Goal: Task Accomplishment & Management: Use online tool/utility

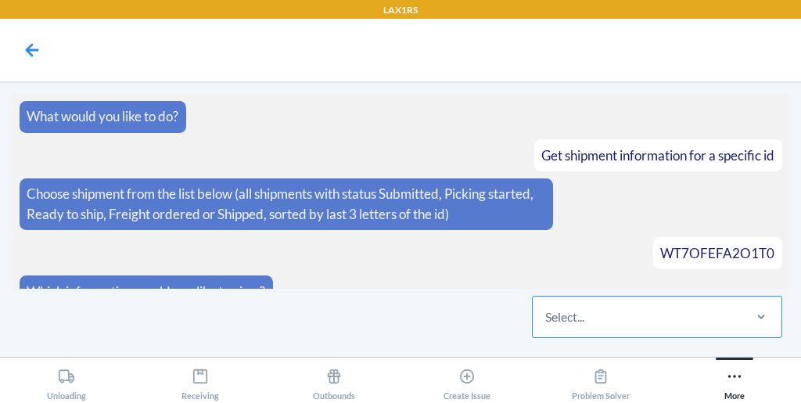
click at [654, 319] on div "Select..." at bounding box center [636, 316] width 208 height 41
click at [546, 319] on input "Select..." at bounding box center [546, 316] width 2 height 19
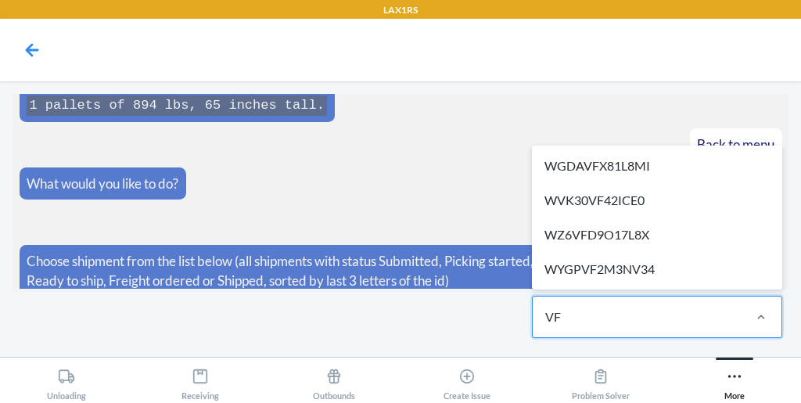
type input "V"
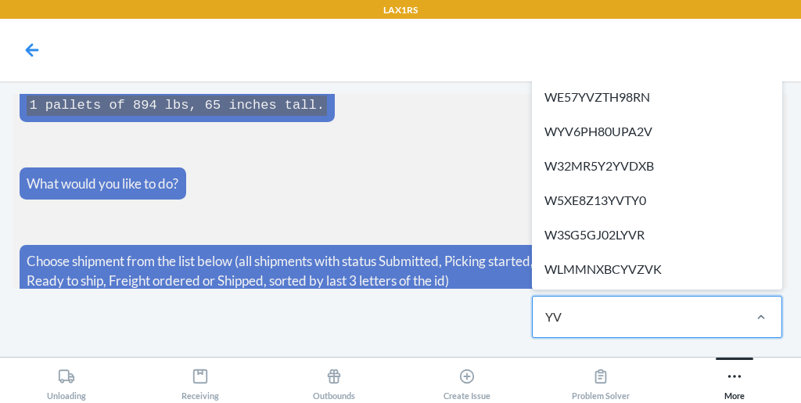
type input "Y"
type input "YFVE"
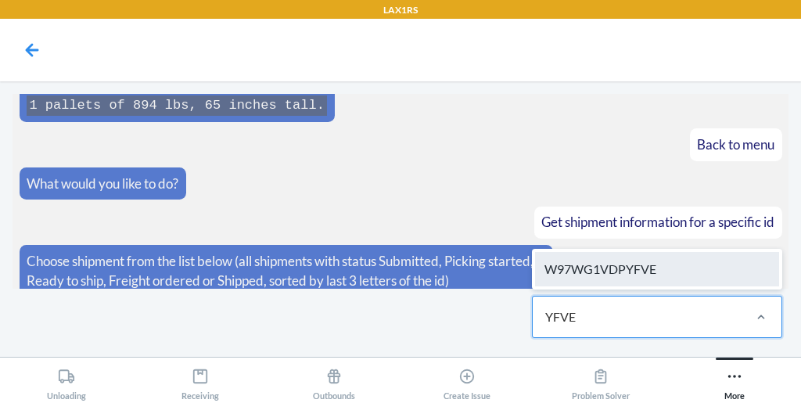
click at [607, 260] on div "W97WG1VDPYFVE" at bounding box center [657, 269] width 244 height 34
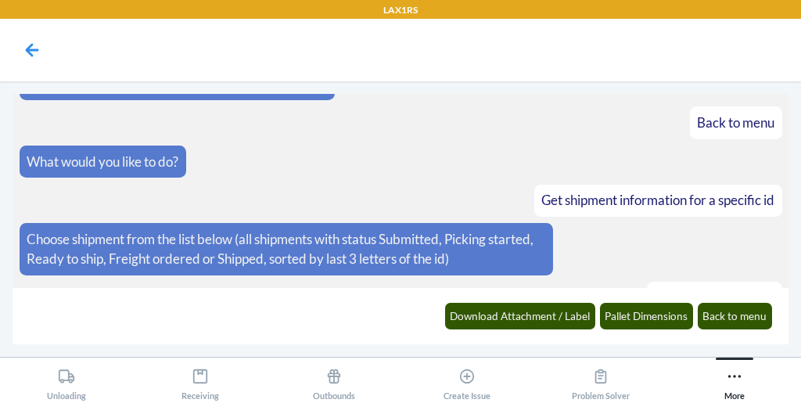
scroll to position [750, 0]
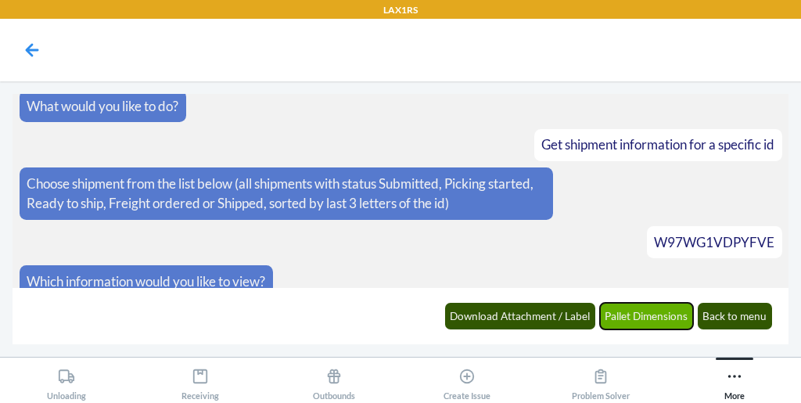
click at [647, 321] on button "Pallet Dimensions" at bounding box center [647, 316] width 94 height 27
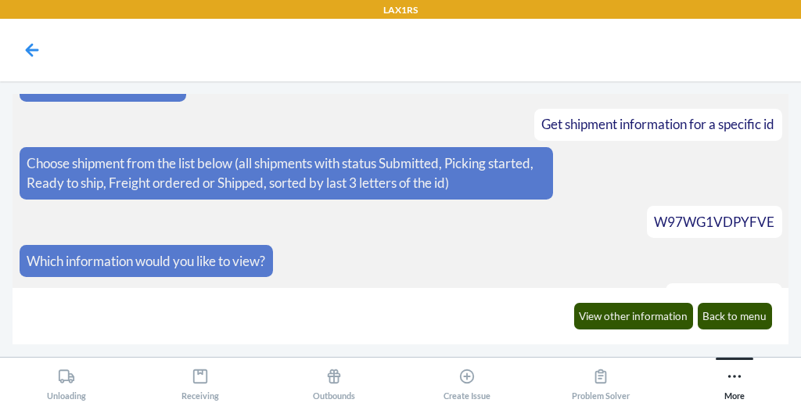
scroll to position [866, 0]
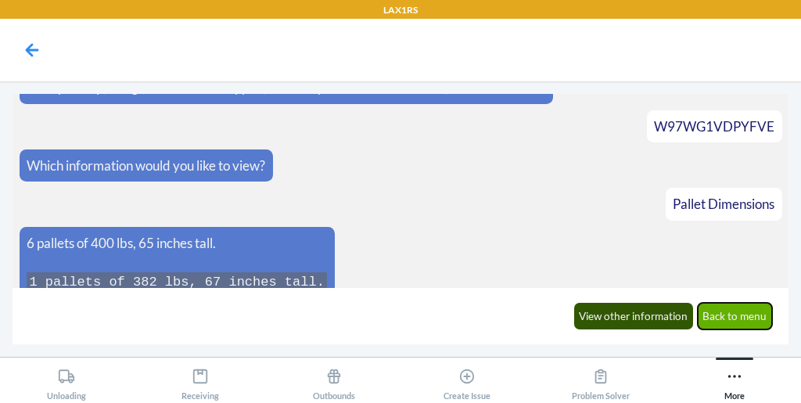
click at [730, 306] on button "Back to menu" at bounding box center [734, 316] width 75 height 27
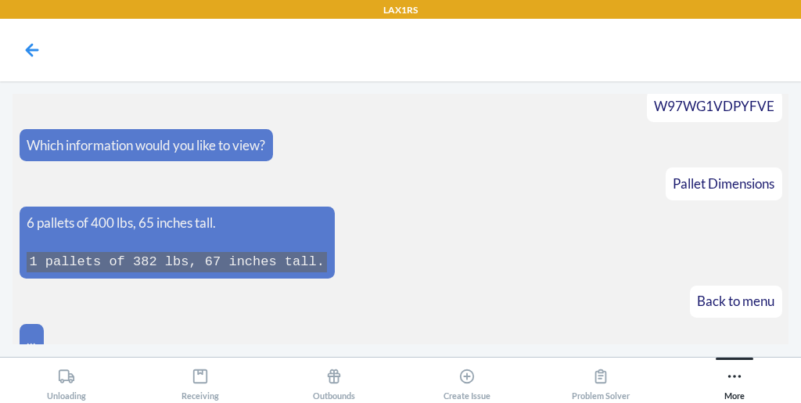
scroll to position [973, 0]
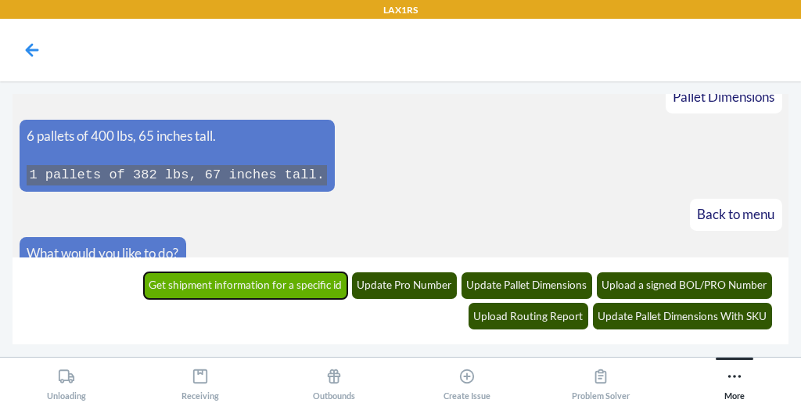
click at [144, 273] on button "Get shipment information for a specific id" at bounding box center [246, 285] width 204 height 27
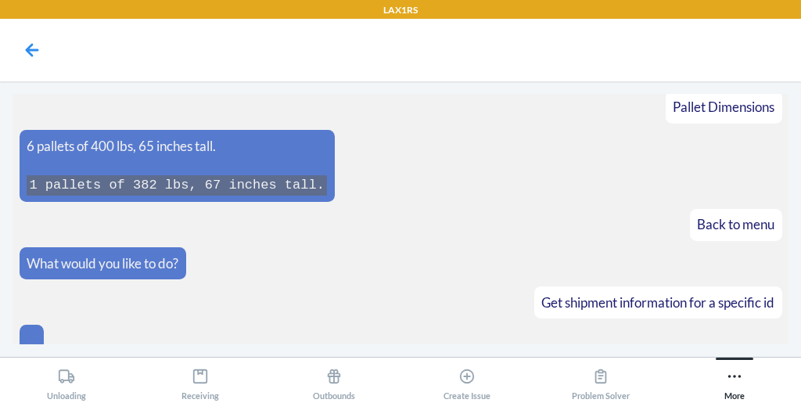
scroll to position [1037, 0]
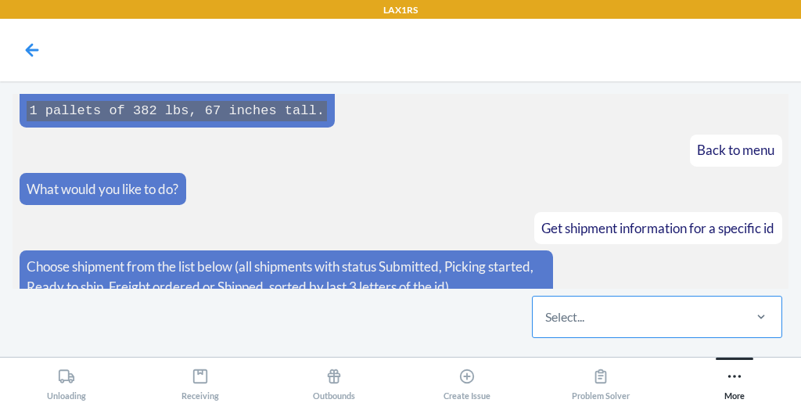
click at [534, 315] on div "Select..." at bounding box center [636, 316] width 208 height 41
click at [545, 315] on input "Select..." at bounding box center [546, 316] width 2 height 19
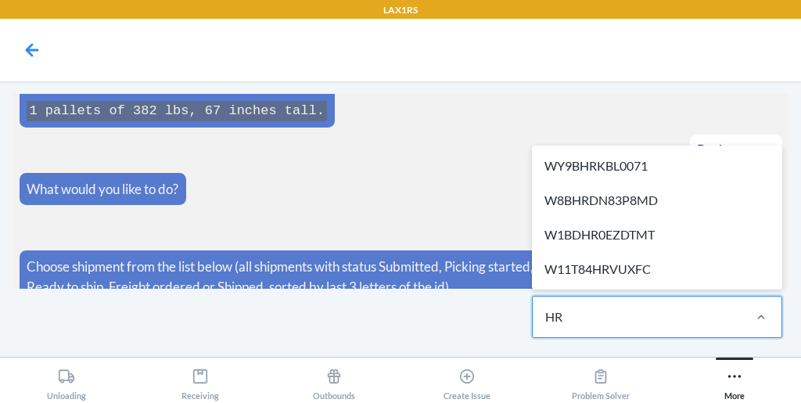
type input "H"
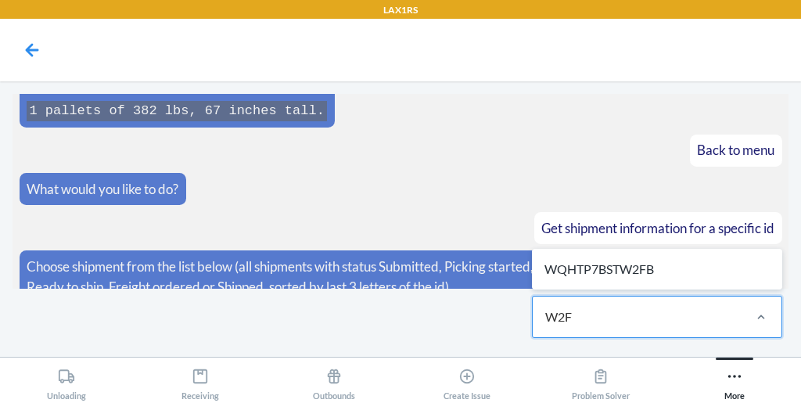
type input "W2FB"
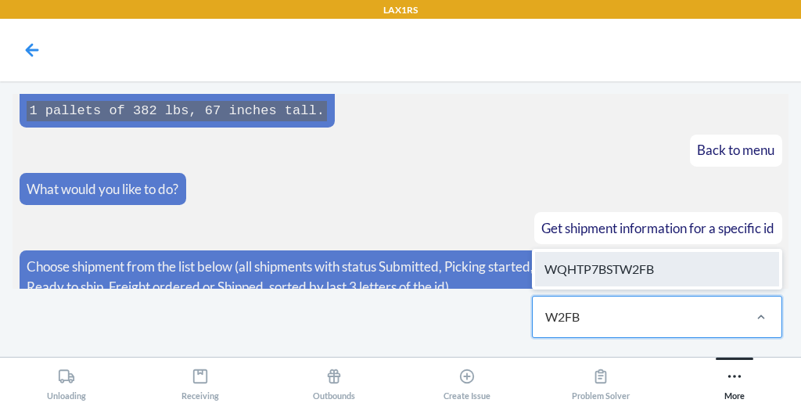
click at [603, 266] on div "WQHTP7BSTW2FB" at bounding box center [657, 269] width 244 height 34
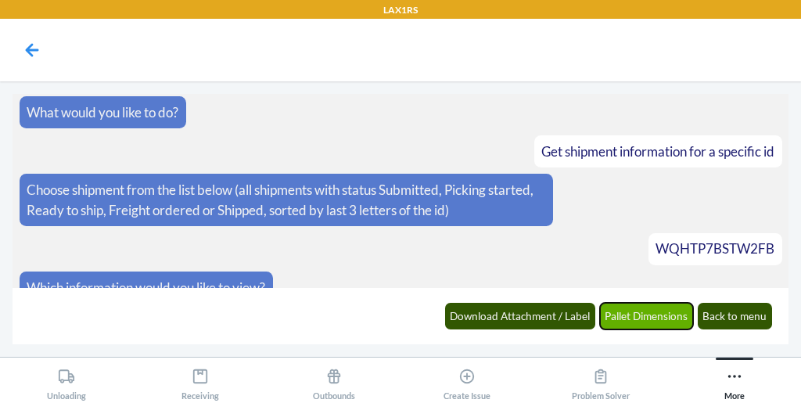
click at [628, 311] on button "Pallet Dimensions" at bounding box center [647, 316] width 94 height 27
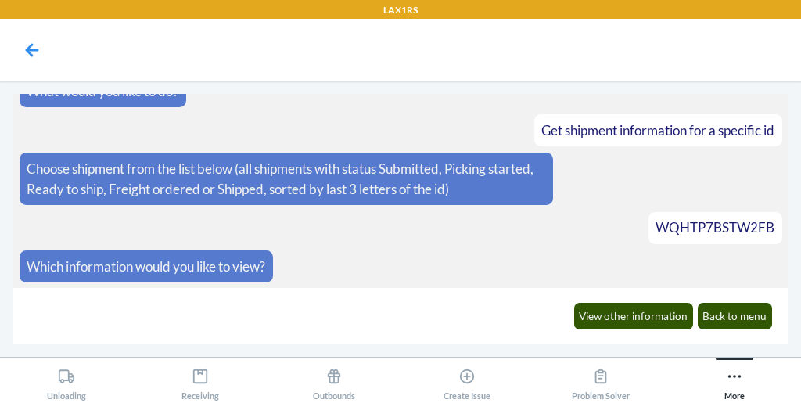
scroll to position [1191, 0]
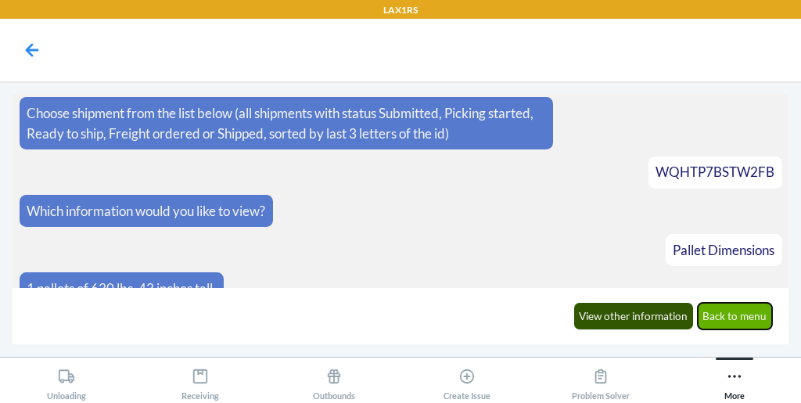
click at [748, 318] on button "Back to menu" at bounding box center [734, 316] width 75 height 27
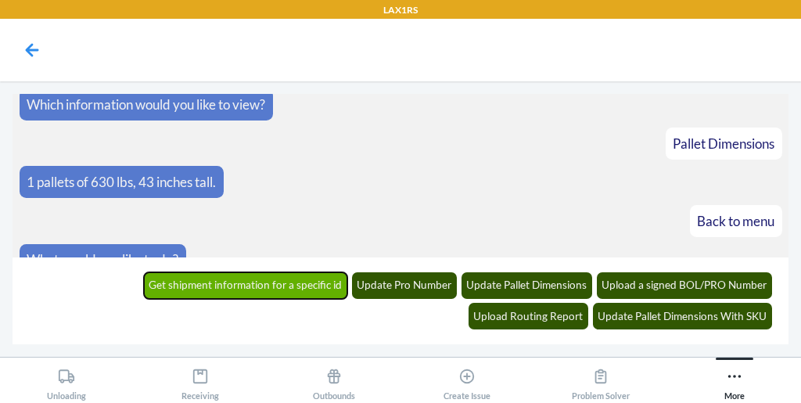
click at [144, 272] on button "Get shipment information for a specific id" at bounding box center [246, 285] width 204 height 27
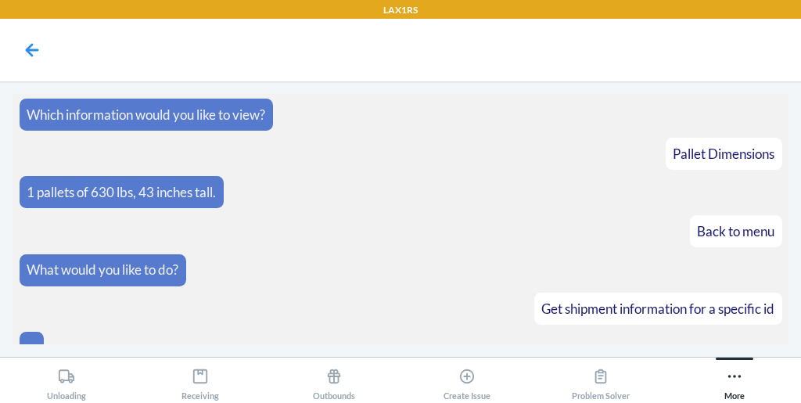
scroll to position [1362, 0]
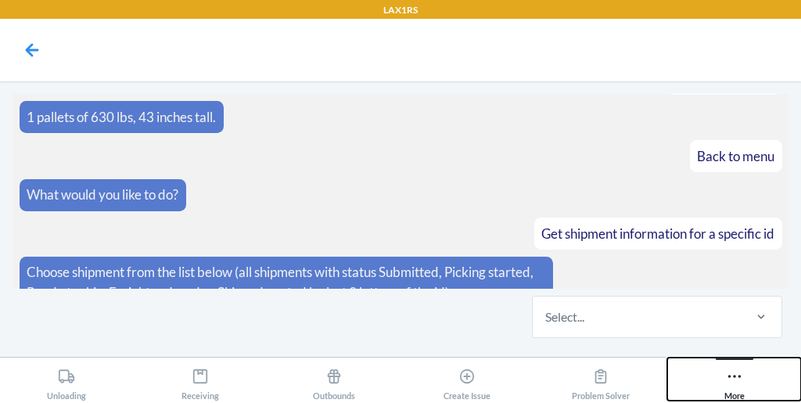
click at [675, 360] on button "More" at bounding box center [734, 378] width 134 height 43
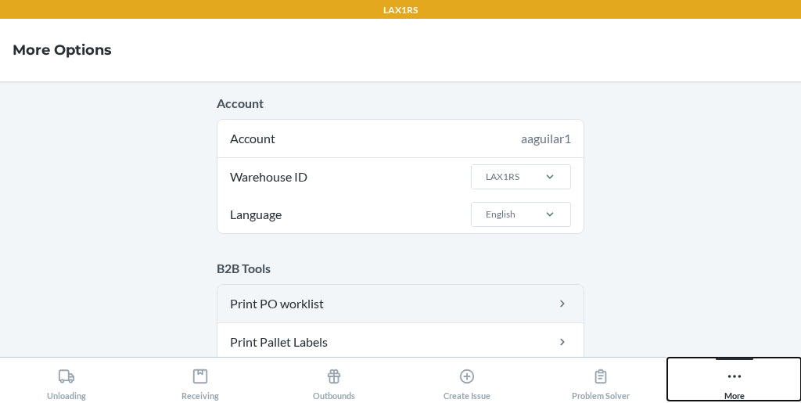
scroll to position [94, 0]
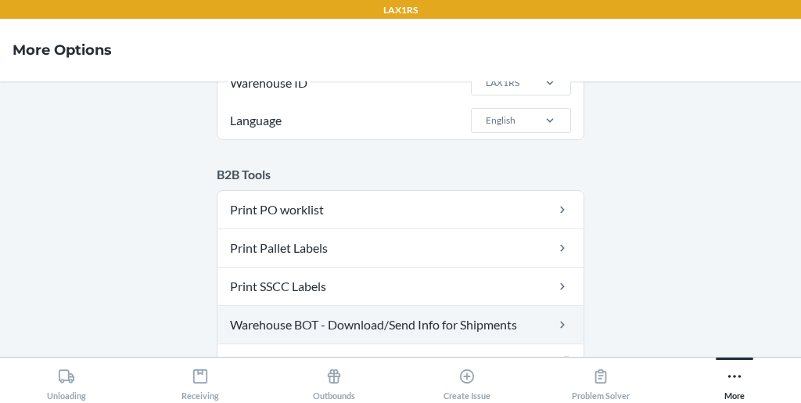
click at [404, 334] on link "Warehouse BOT - Download/Send Info for Shipments" at bounding box center [400, 325] width 366 height 38
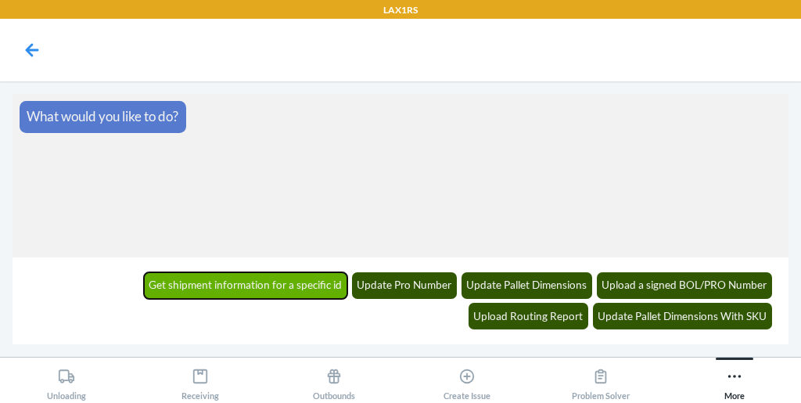
click at [160, 285] on button "Get shipment information for a specific id" at bounding box center [246, 285] width 204 height 27
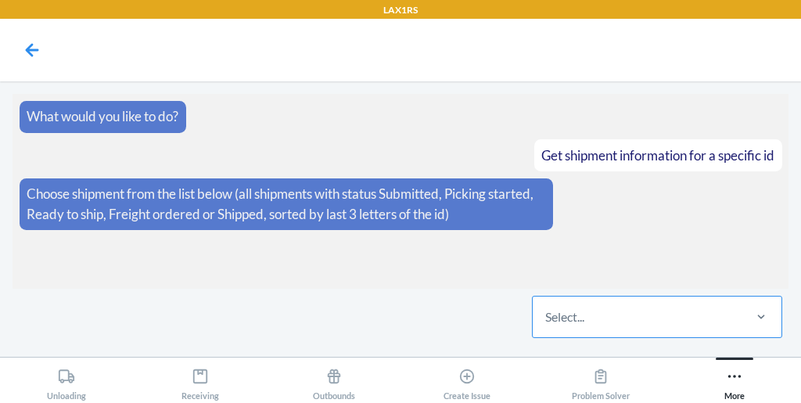
click at [596, 299] on div "Select..." at bounding box center [636, 316] width 208 height 41
click at [546, 307] on input "Select..." at bounding box center [546, 316] width 2 height 19
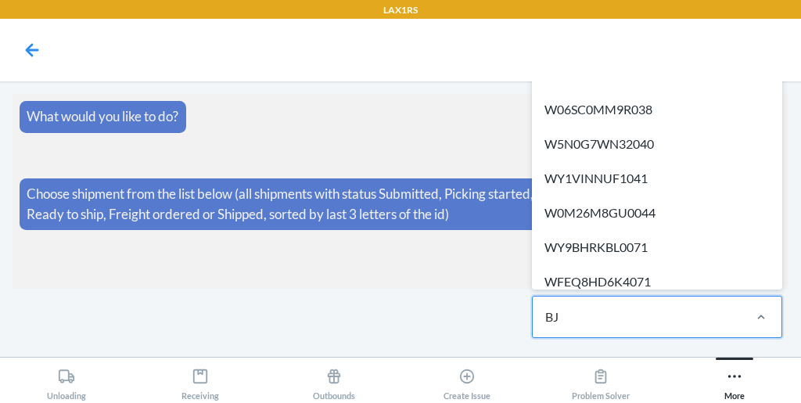
type input "BJ5"
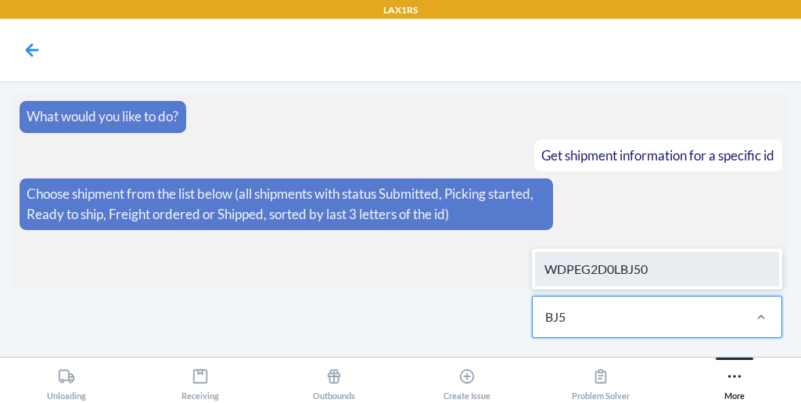
click at [632, 275] on div "WDPEG2D0LBJ50" at bounding box center [657, 269] width 244 height 34
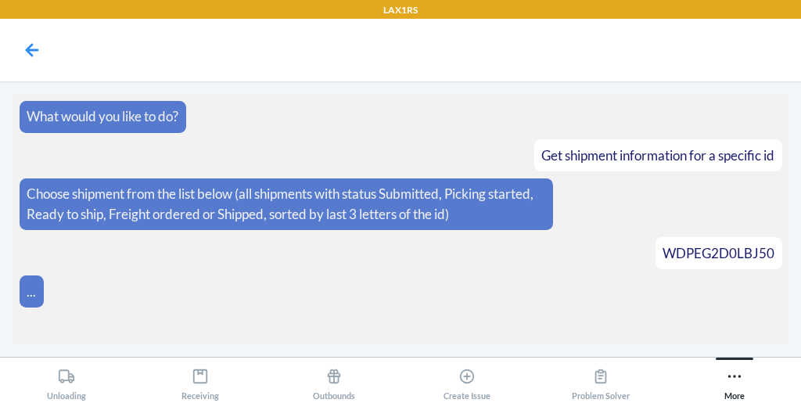
scroll to position [22, 0]
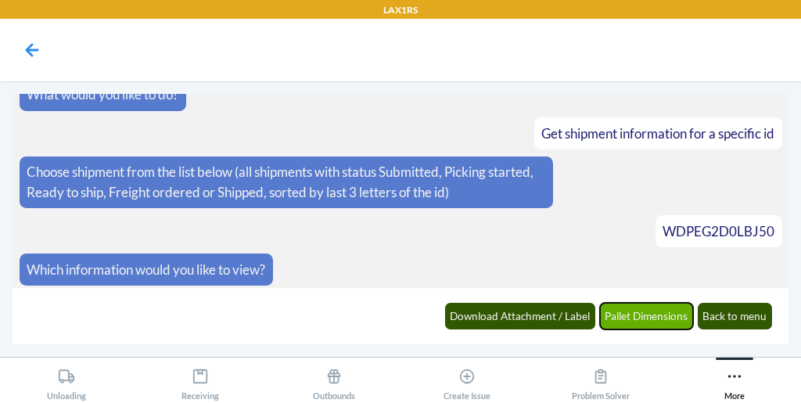
click at [634, 303] on button "Pallet Dimensions" at bounding box center [647, 316] width 94 height 27
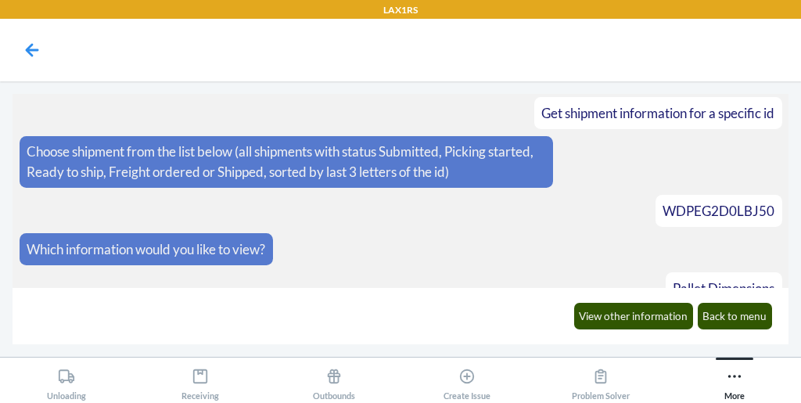
scroll to position [98, 0]
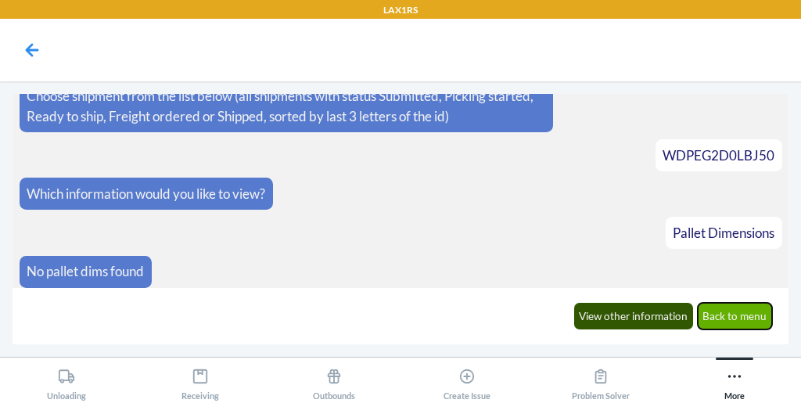
click at [736, 311] on button "Back to menu" at bounding box center [734, 316] width 75 height 27
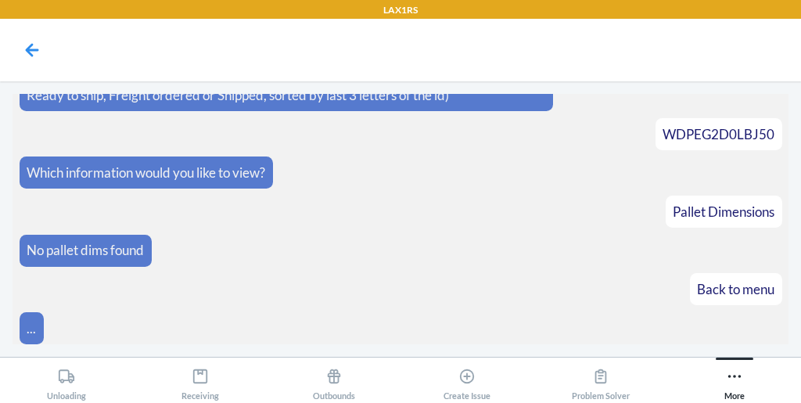
scroll to position [205, 0]
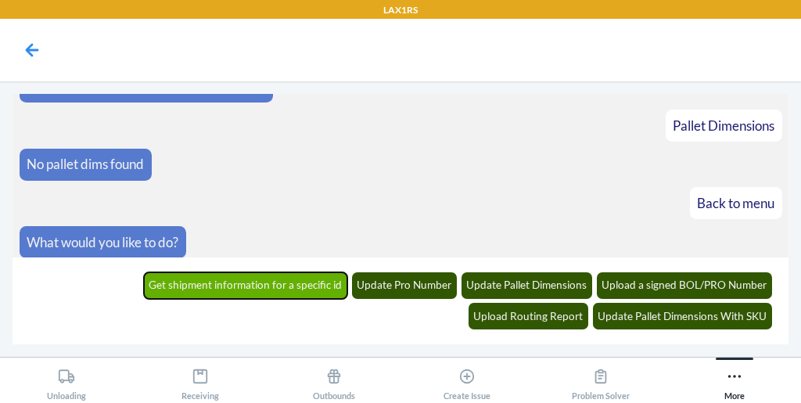
click at [144, 283] on button "Get shipment information for a specific id" at bounding box center [246, 285] width 204 height 27
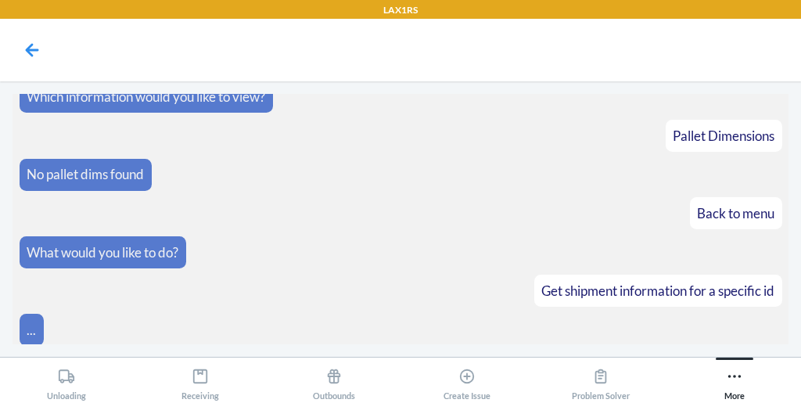
scroll to position [269, 0]
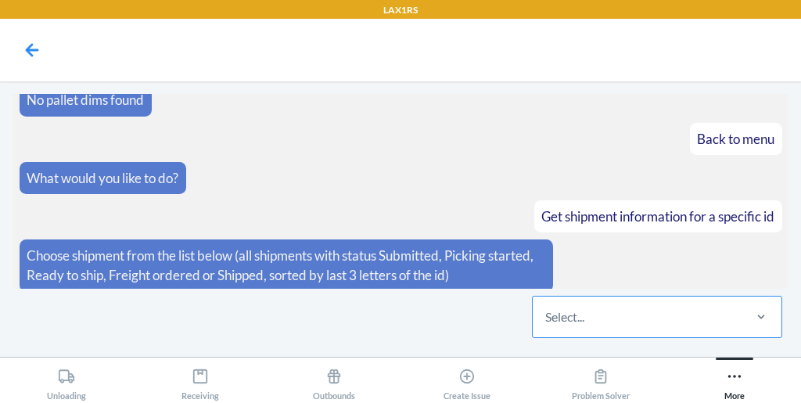
click at [559, 333] on div "Select..." at bounding box center [636, 316] width 208 height 41
click at [546, 326] on input "Select..." at bounding box center [546, 316] width 2 height 19
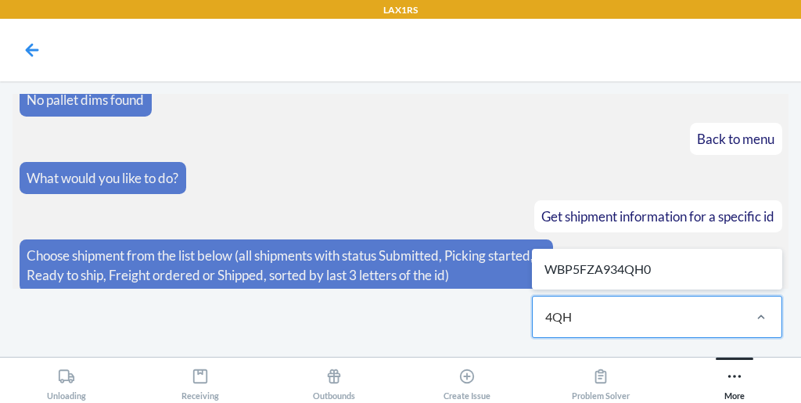
type input "4QH"
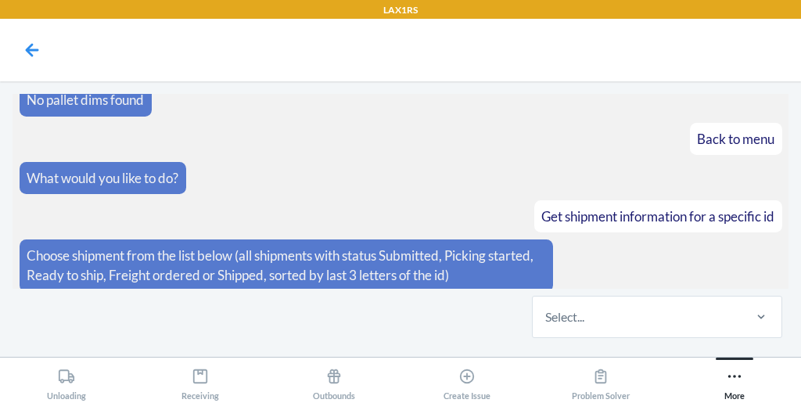
click at [639, 295] on div "Select..." at bounding box center [656, 316] width 263 height 56
click at [546, 307] on input "Select..." at bounding box center [546, 316] width 2 height 19
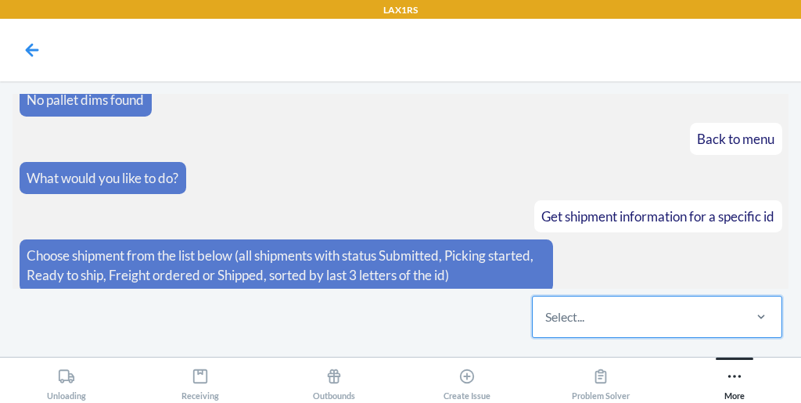
click at [637, 292] on div "0 results available. Select is focused ,type to refine list, press Down to open…" at bounding box center [656, 316] width 263 height 56
click at [546, 307] on input "0 results available. Select is focused ,type to refine list, press Down to open…" at bounding box center [546, 316] width 2 height 19
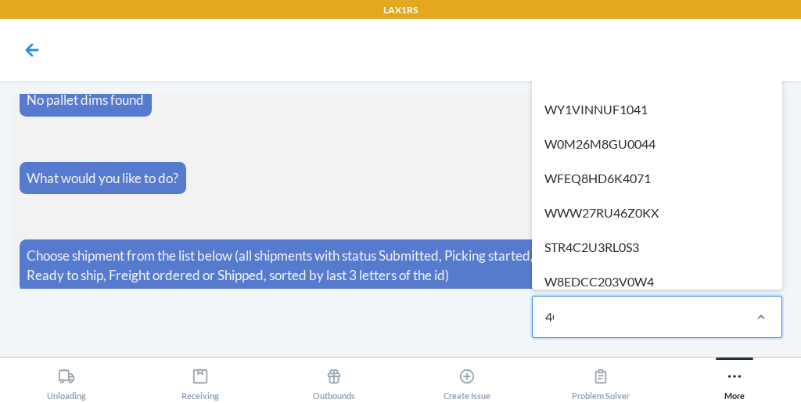
type input "4QH"
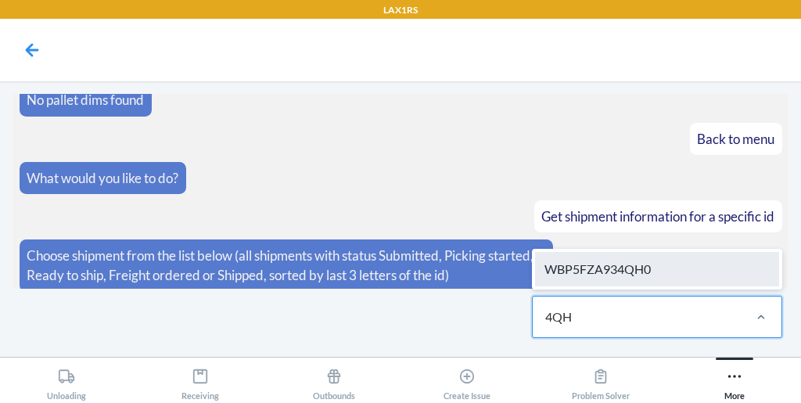
click at [636, 278] on div "WBP5FZA934QH0" at bounding box center [657, 269] width 244 height 34
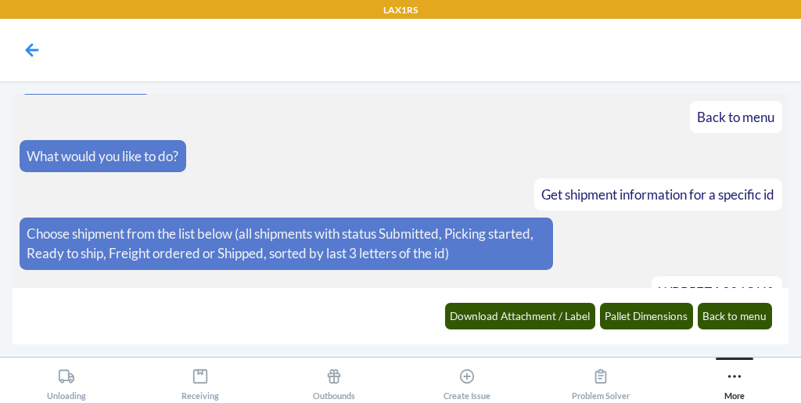
scroll to position [346, 0]
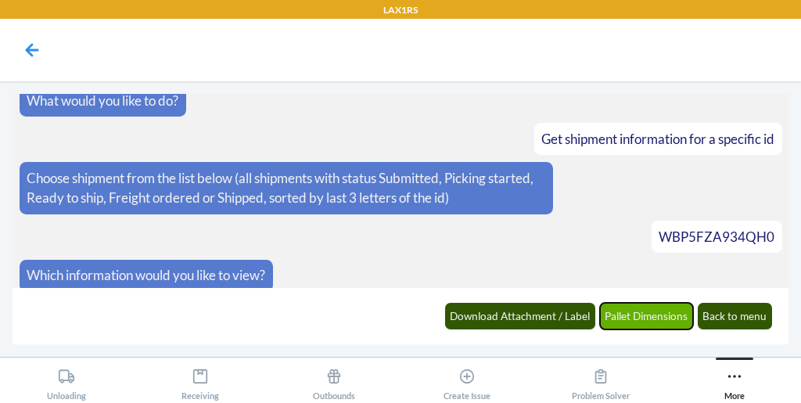
click at [650, 313] on button "Pallet Dimensions" at bounding box center [647, 316] width 94 height 27
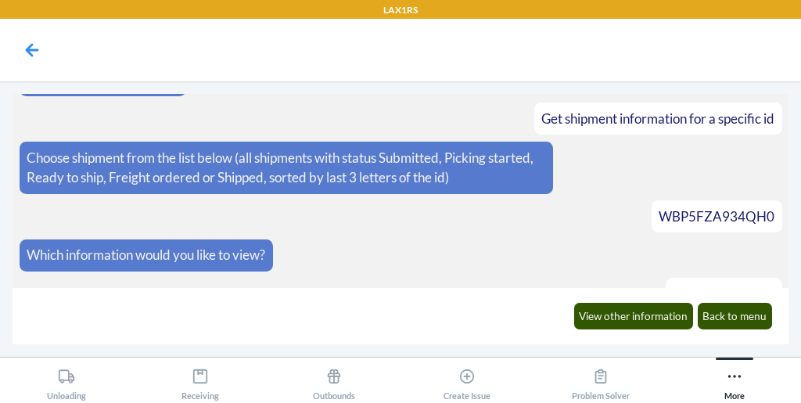
scroll to position [422, 0]
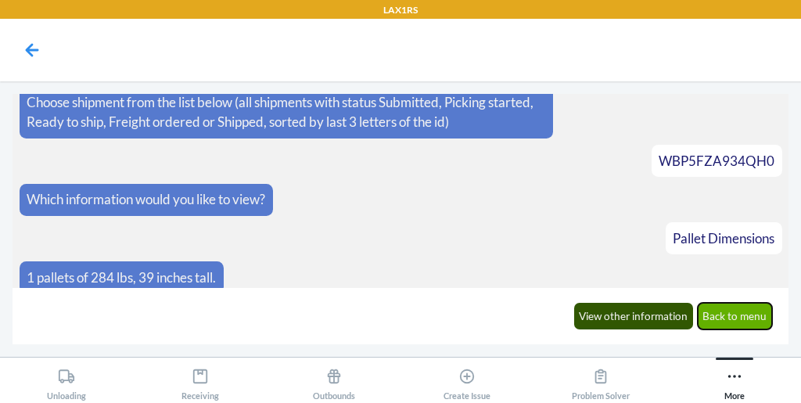
click at [719, 310] on button "Back to menu" at bounding box center [734, 316] width 75 height 27
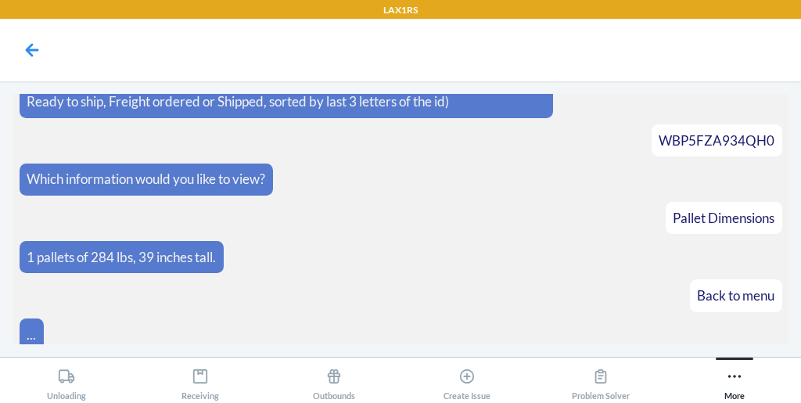
scroll to position [529, 0]
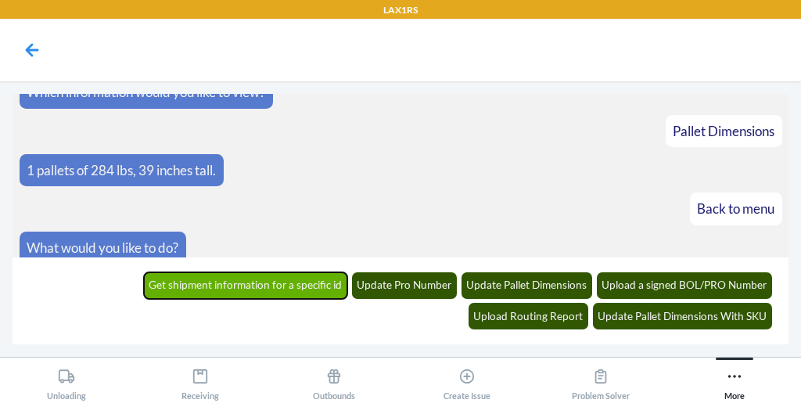
click at [161, 279] on button "Get shipment information for a specific id" at bounding box center [246, 285] width 204 height 27
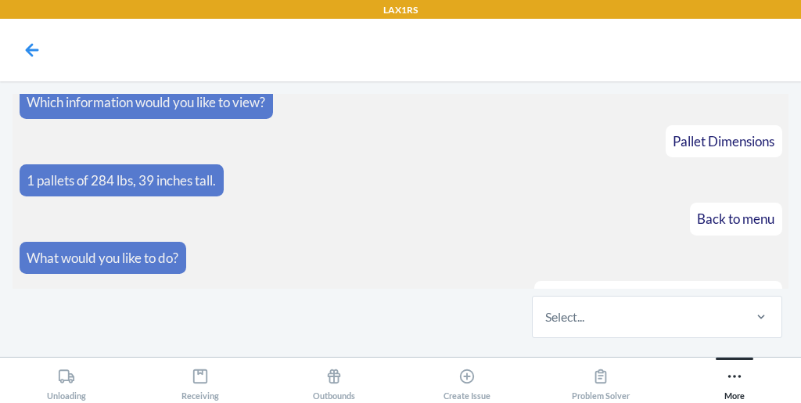
scroll to position [593, 0]
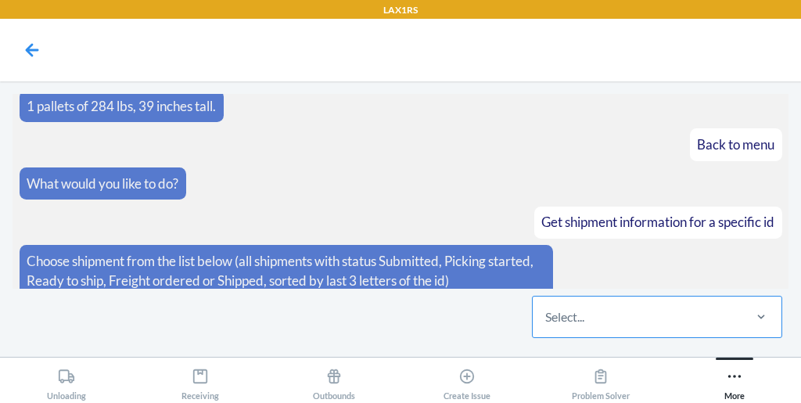
click at [597, 329] on div "Select..." at bounding box center [636, 316] width 208 height 41
click at [546, 326] on input "Select..." at bounding box center [546, 316] width 2 height 19
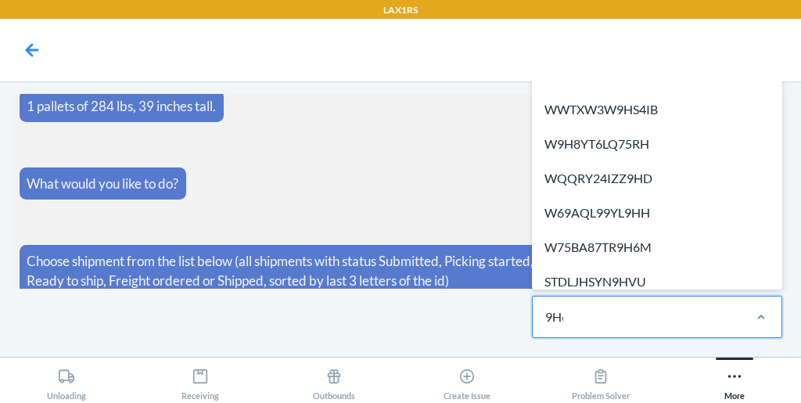
type input "9H6M"
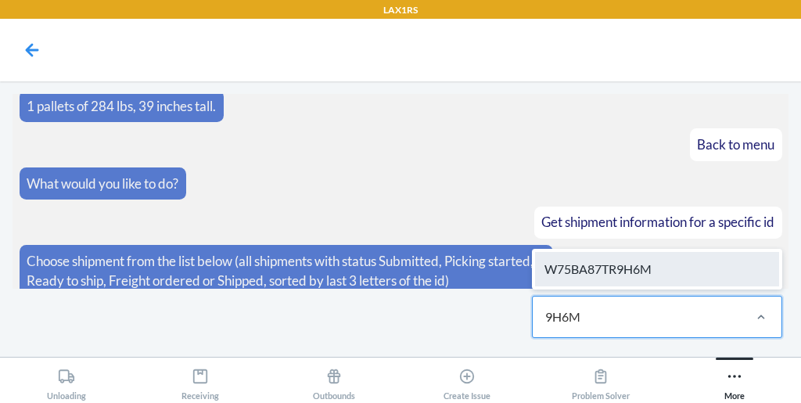
click at [668, 259] on div "W75BA87TR9H6M" at bounding box center [657, 269] width 244 height 34
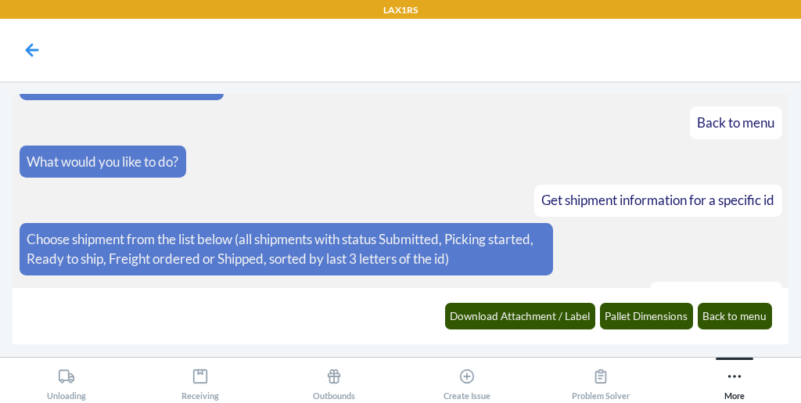
scroll to position [671, 0]
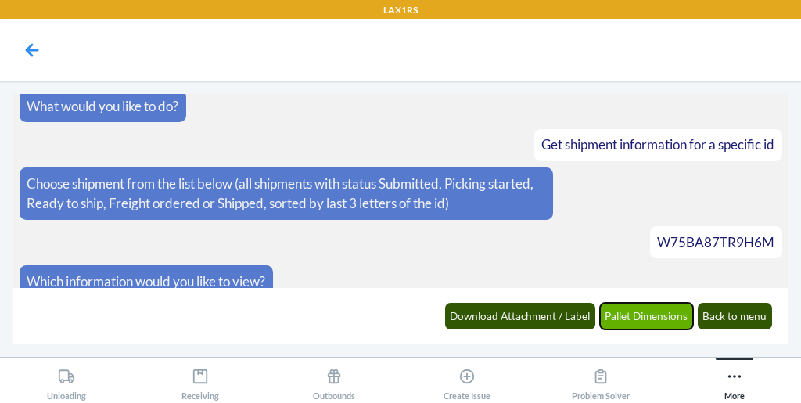
click at [657, 315] on button "Pallet Dimensions" at bounding box center [647, 316] width 94 height 27
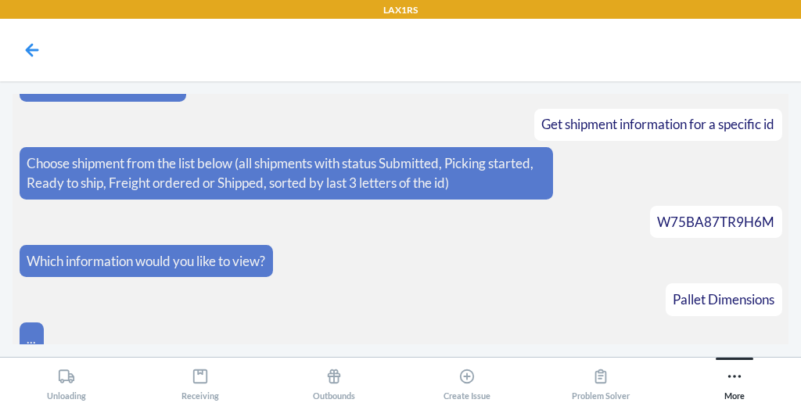
scroll to position [747, 0]
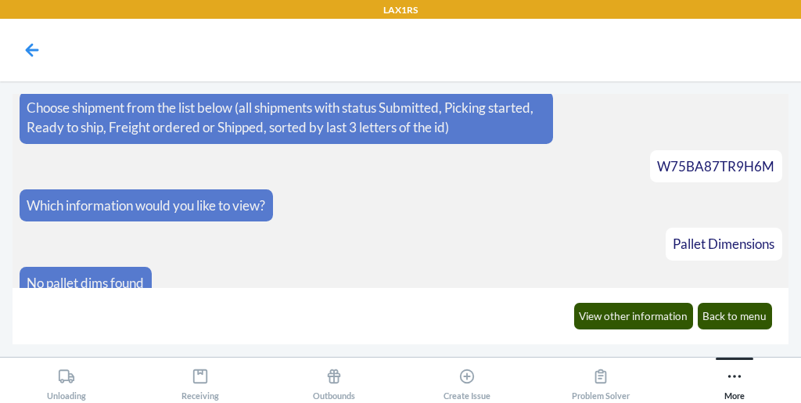
click at [660, 160] on div "W75BA87TR9H6M" at bounding box center [715, 166] width 117 height 20
copy span "W75BA87TR9H6M"
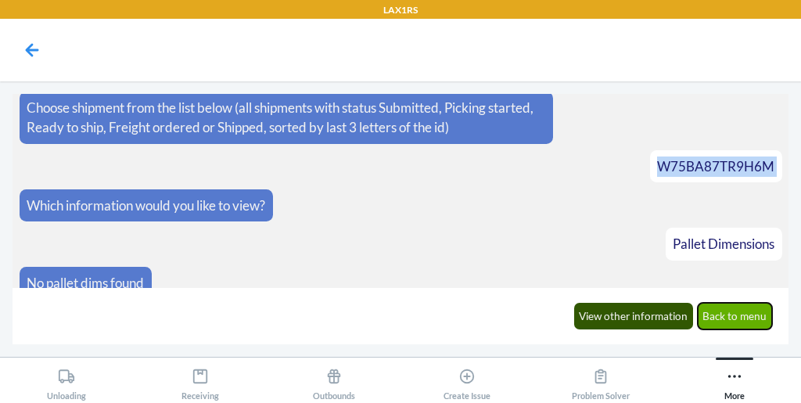
click at [722, 310] on button "Back to menu" at bounding box center [734, 316] width 75 height 27
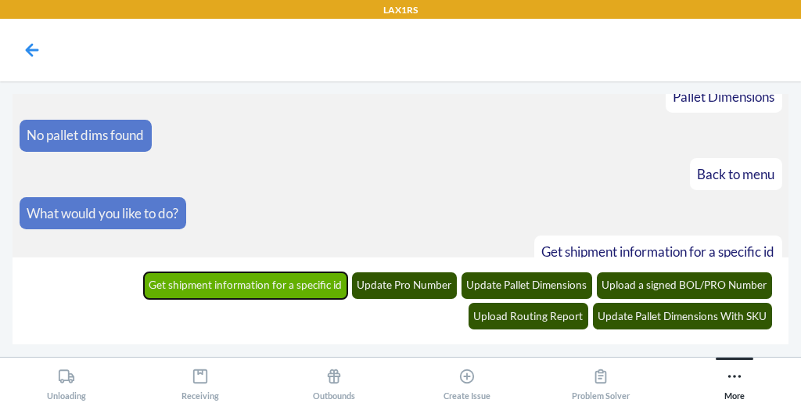
click at [172, 277] on button "Get shipment information for a specific id" at bounding box center [246, 285] width 204 height 27
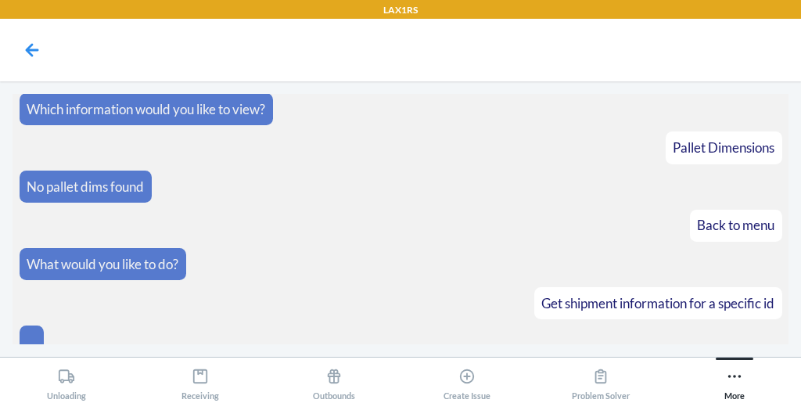
scroll to position [918, 0]
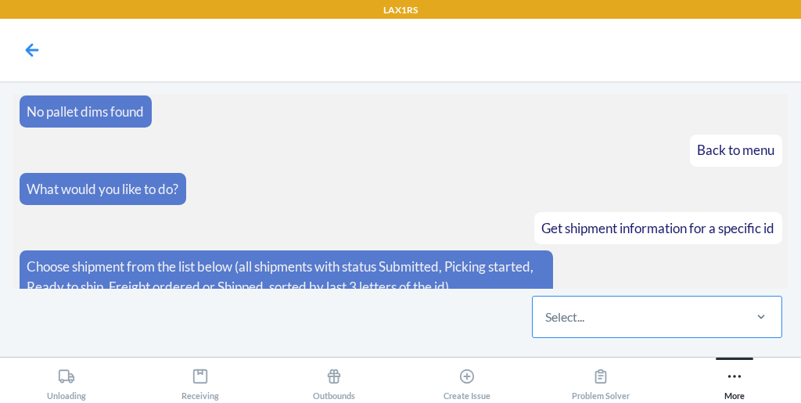
click at [604, 329] on div "Select..." at bounding box center [636, 316] width 208 height 41
click at [546, 326] on input "Select..." at bounding box center [546, 316] width 2 height 19
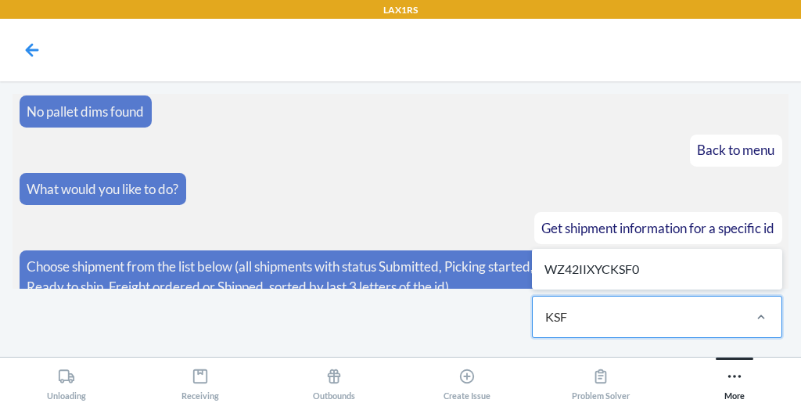
type input "KSF0"
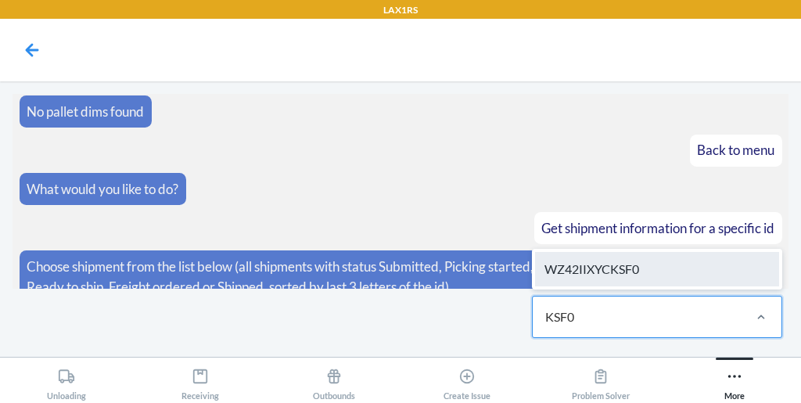
click at [638, 261] on div "WZ42IIXYCKSF0" at bounding box center [657, 269] width 244 height 34
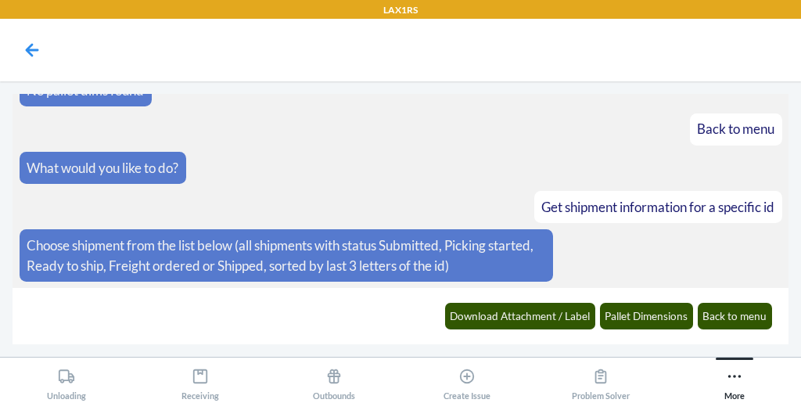
scroll to position [994, 0]
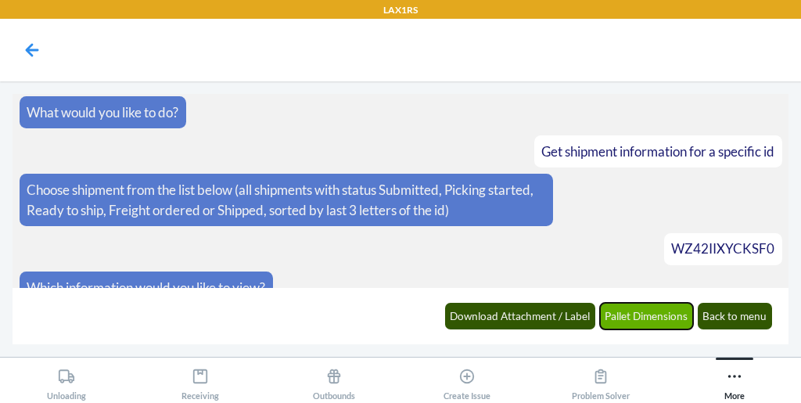
click at [646, 324] on button "Pallet Dimensions" at bounding box center [647, 316] width 94 height 27
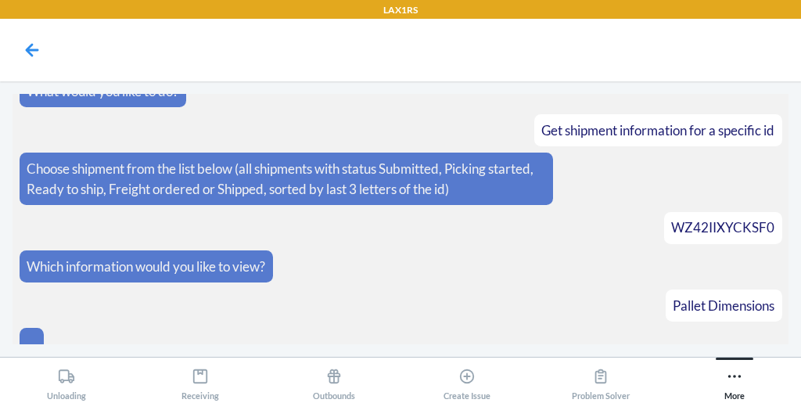
scroll to position [1071, 0]
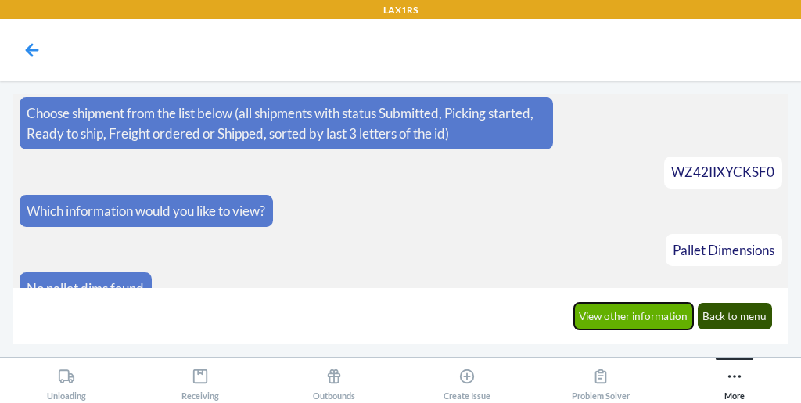
click at [621, 310] on button "View other information" at bounding box center [634, 316] width 120 height 27
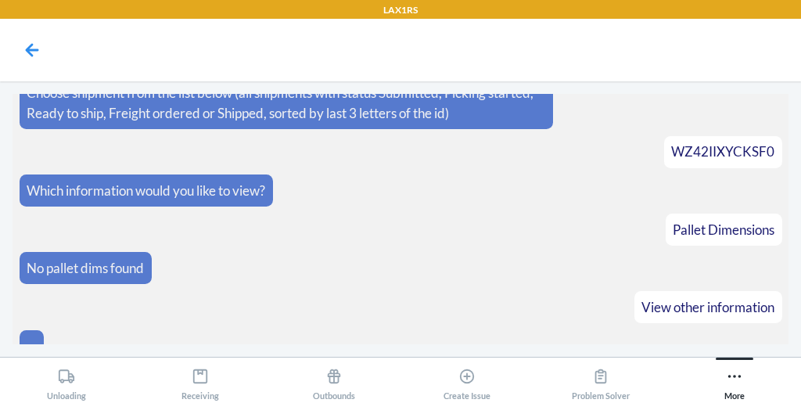
scroll to position [1147, 0]
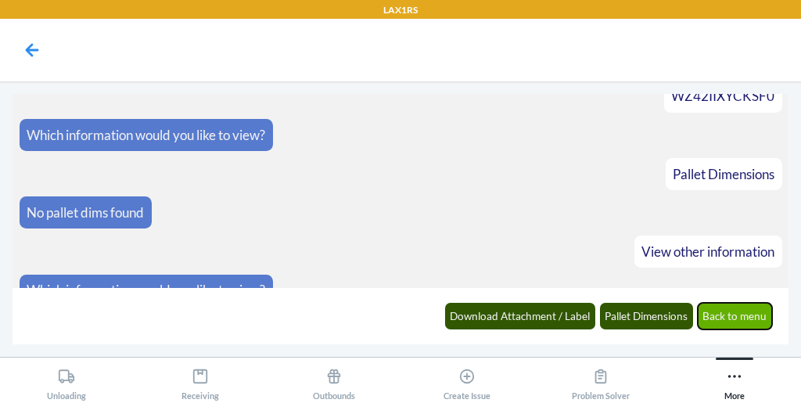
click at [747, 317] on button "Back to menu" at bounding box center [734, 316] width 75 height 27
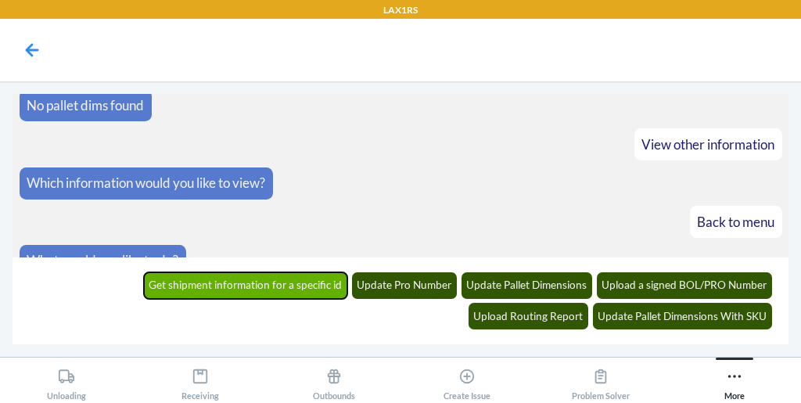
click at [144, 281] on button "Get shipment information for a specific id" at bounding box center [246, 285] width 204 height 27
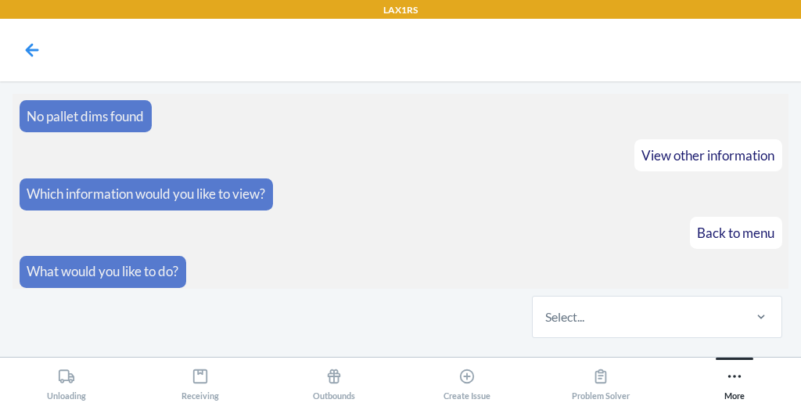
scroll to position [1318, 0]
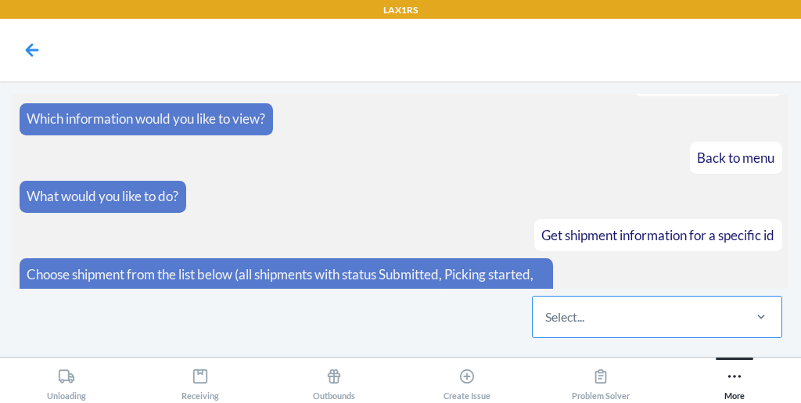
click at [615, 329] on div "Select..." at bounding box center [636, 316] width 208 height 41
click at [546, 326] on input "Select..." at bounding box center [546, 316] width 2 height 19
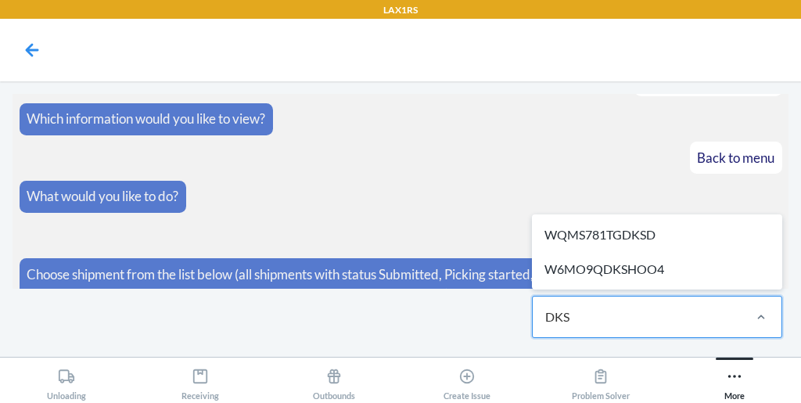
type input "DKSD"
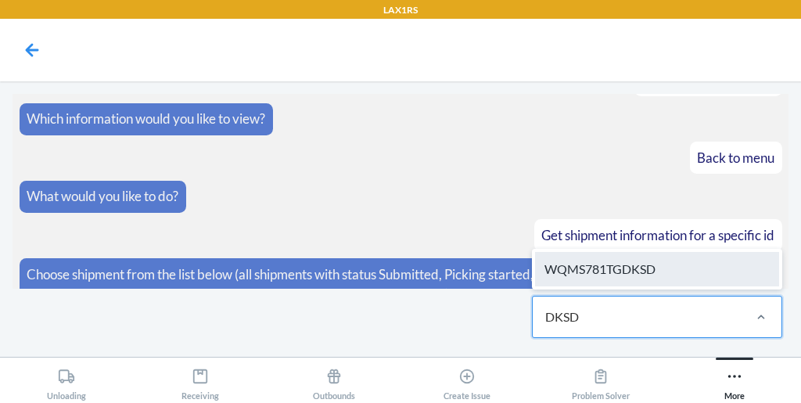
click at [640, 281] on div "WQMS781TGDKSD" at bounding box center [657, 269] width 244 height 34
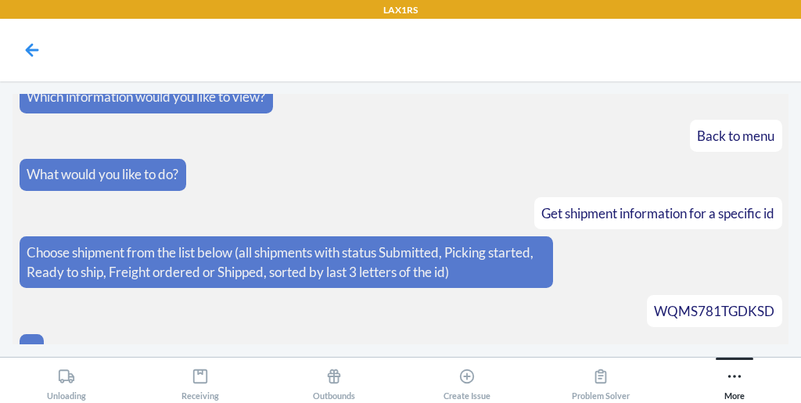
scroll to position [1395, 0]
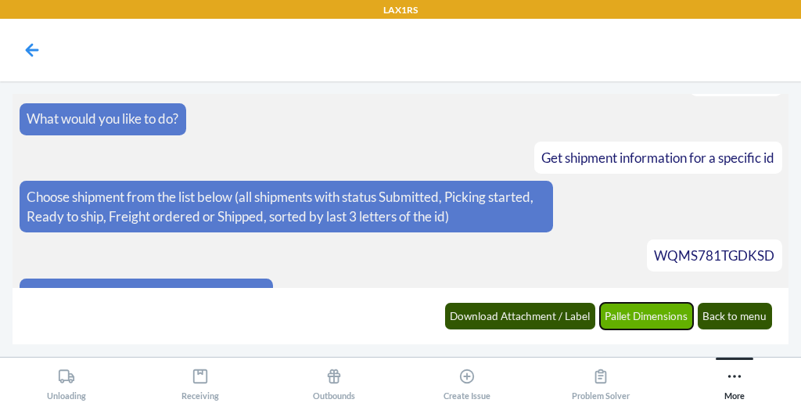
click at [630, 311] on button "Pallet Dimensions" at bounding box center [647, 316] width 94 height 27
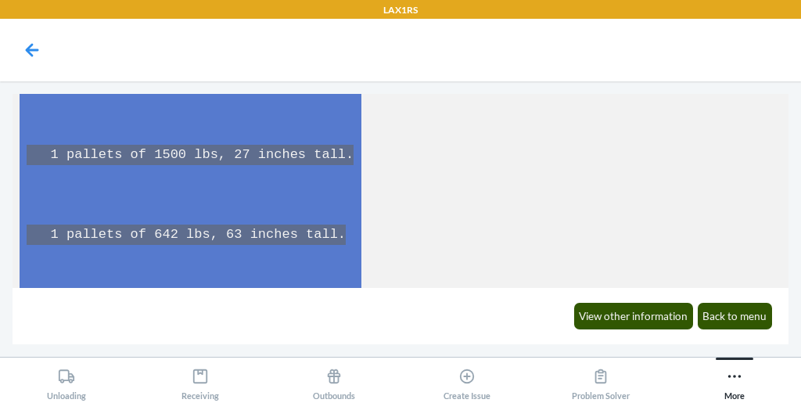
scroll to position [2437, 0]
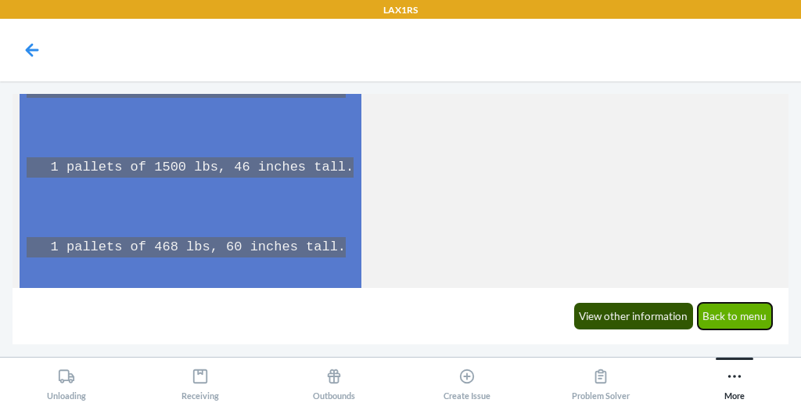
click at [732, 317] on button "Back to menu" at bounding box center [734, 316] width 75 height 27
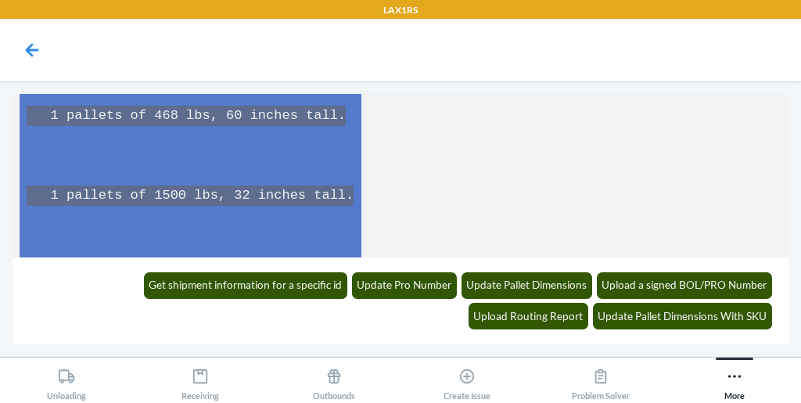
scroll to position [2655, 0]
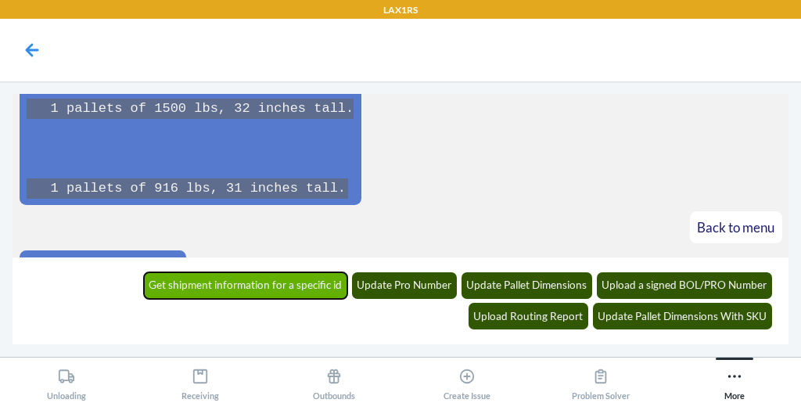
click at [144, 288] on button "Get shipment information for a specific id" at bounding box center [246, 285] width 204 height 27
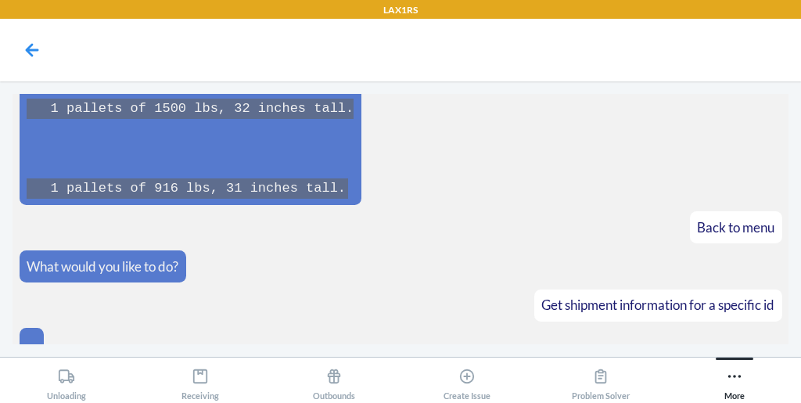
scroll to position [2644, 0]
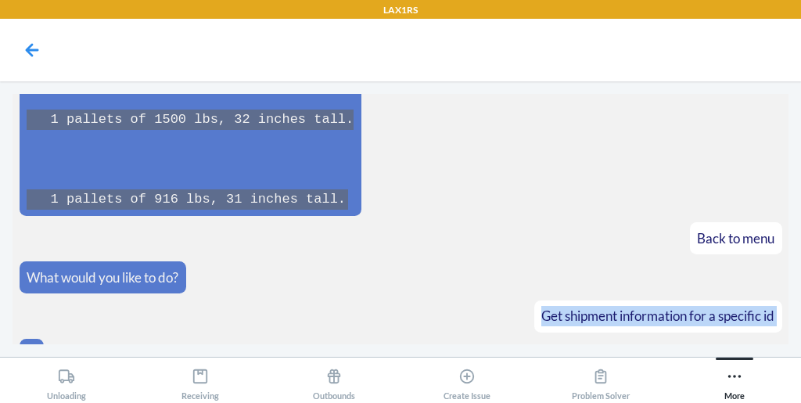
drag, startPoint x: 137, startPoint y: 288, endPoint x: 482, endPoint y: 309, distance: 346.1
click at [482, 309] on section "What would you like to do? Get shipment information for a specific id Choose sh…" at bounding box center [400, 219] width 775 height 250
click at [417, 300] on article "Get shipment information for a specific id" at bounding box center [401, 316] width 762 height 32
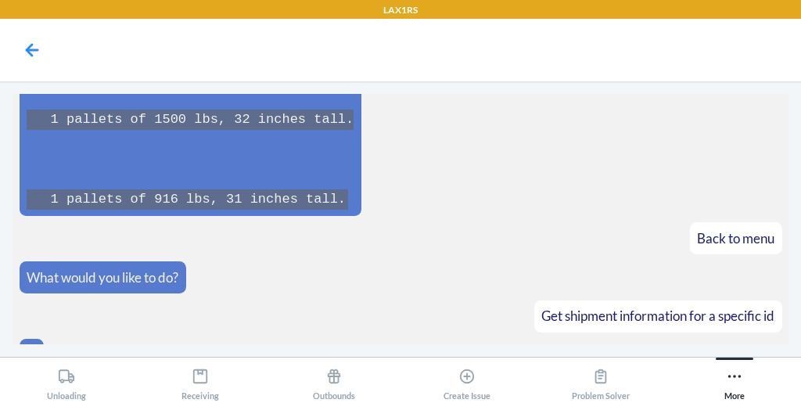
scroll to position [2719, 0]
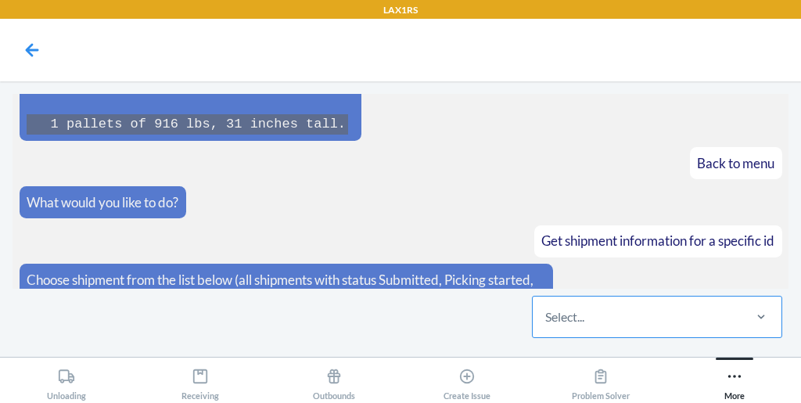
click at [557, 321] on div "Select..." at bounding box center [564, 316] width 39 height 19
click at [546, 321] on input "Select..." at bounding box center [546, 316] width 2 height 19
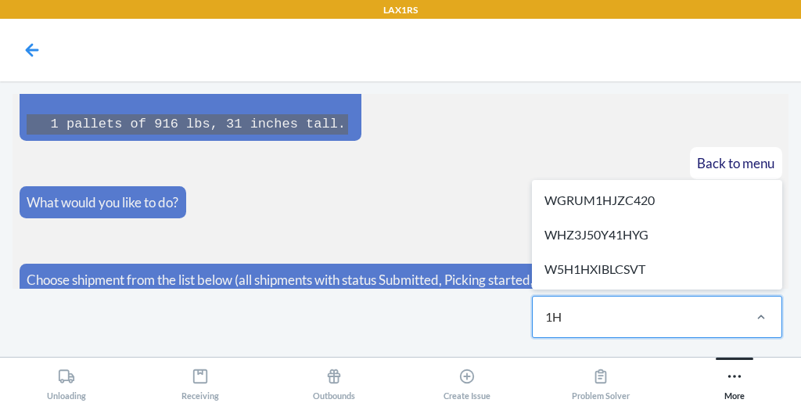
type input "1HY"
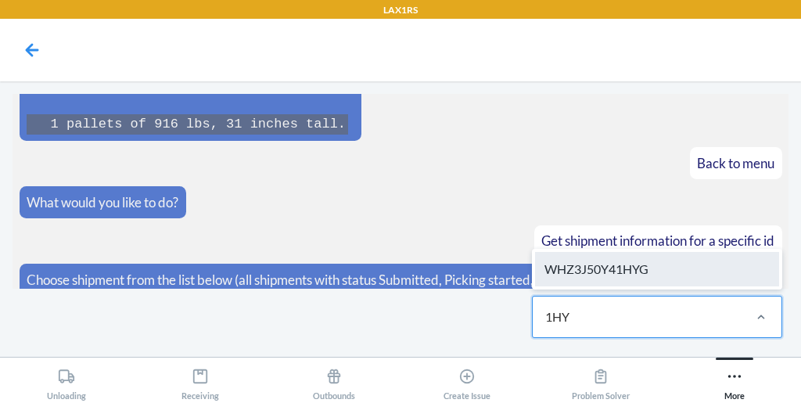
click at [581, 280] on div "WHZ3J50Y41HYG" at bounding box center [657, 269] width 244 height 34
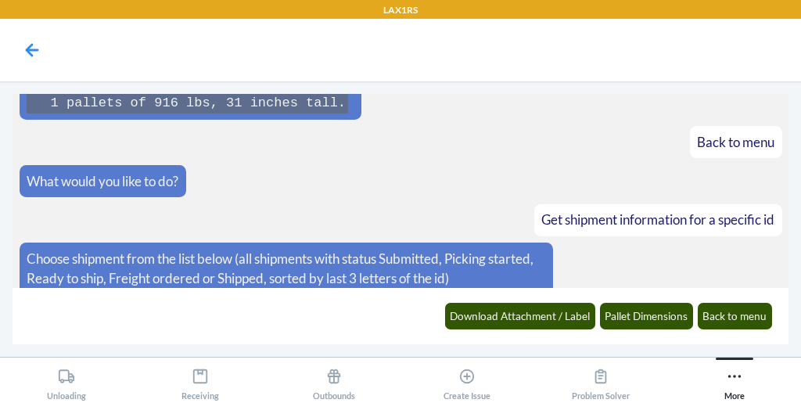
scroll to position [2796, 0]
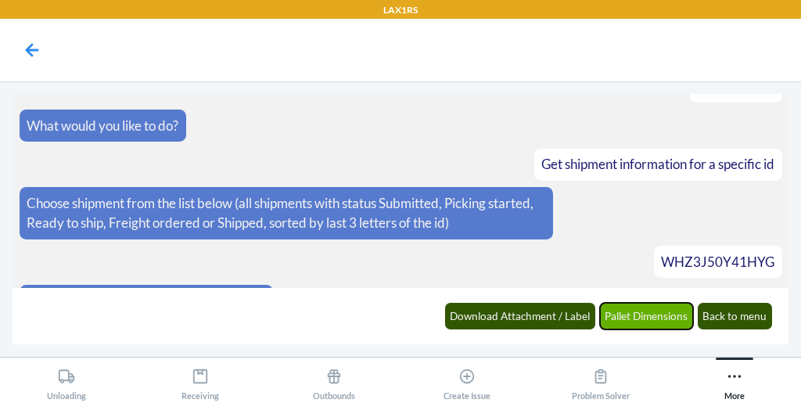
click at [630, 326] on button "Pallet Dimensions" at bounding box center [647, 316] width 94 height 27
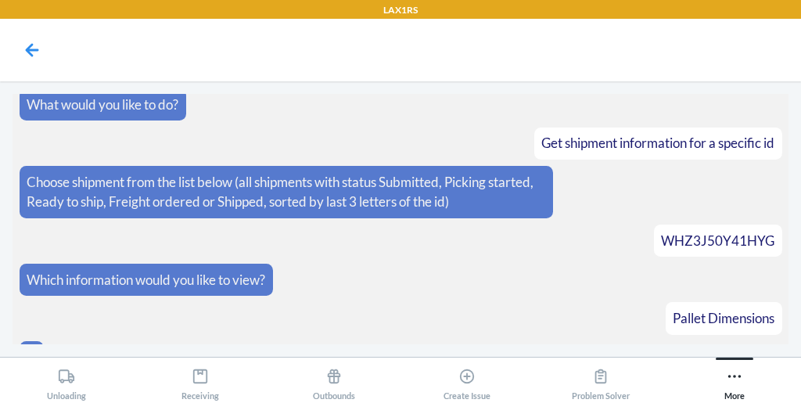
click at [630, 341] on article "..." at bounding box center [401, 357] width 762 height 32
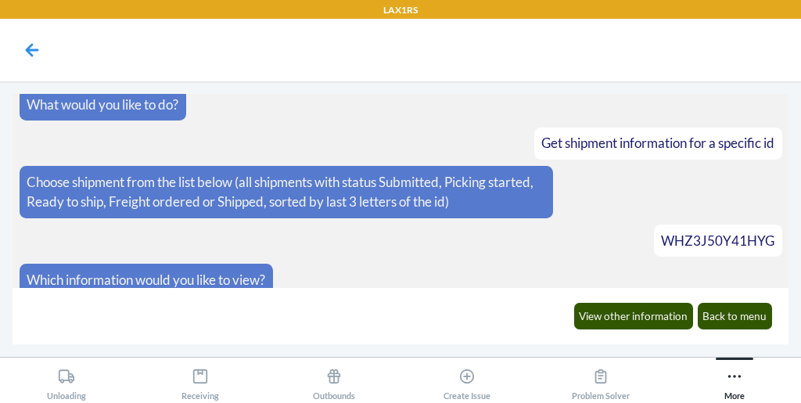
scroll to position [2872, 0]
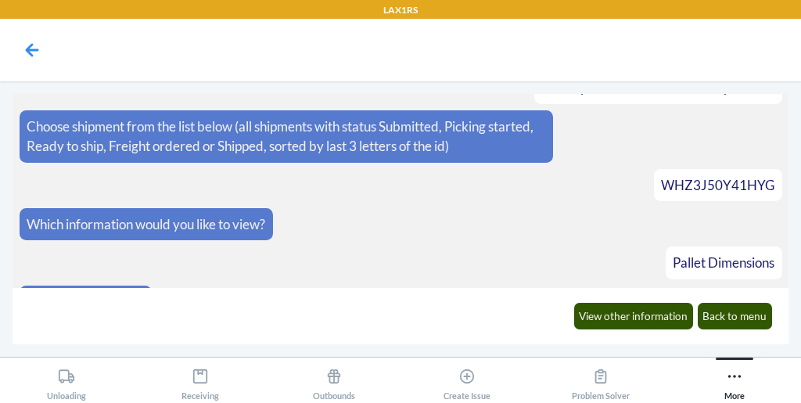
click at [754, 177] on span "WHZ3J50Y41HYG" at bounding box center [717, 185] width 113 height 16
click at [733, 177] on span "WHZ3J50Y41HYG" at bounding box center [717, 185] width 113 height 16
copy span "WHZ3J50Y41HYG"
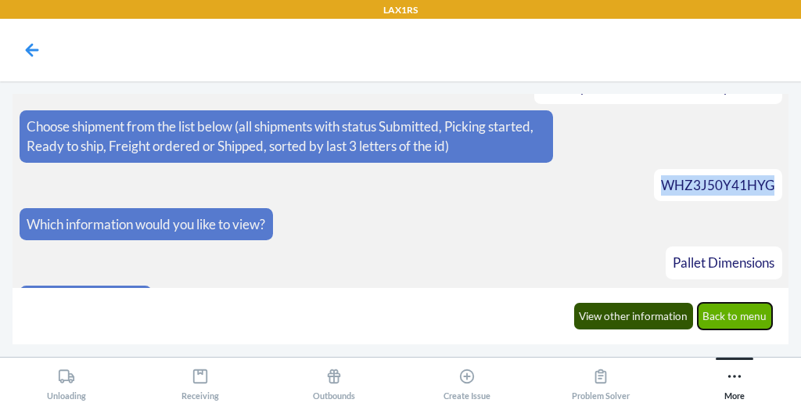
click at [731, 327] on button "Back to menu" at bounding box center [734, 316] width 75 height 27
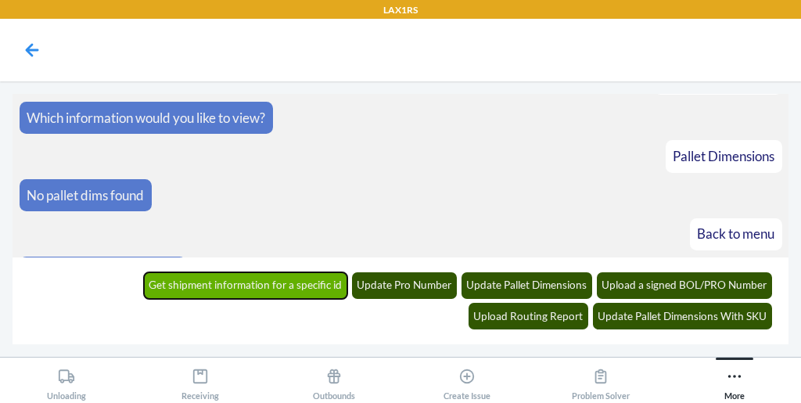
click at [144, 285] on button "Get shipment information for a specific id" at bounding box center [246, 285] width 204 height 27
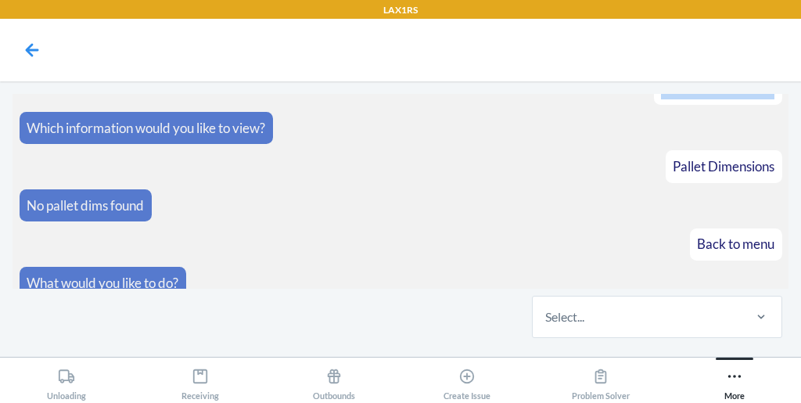
scroll to position [3043, 0]
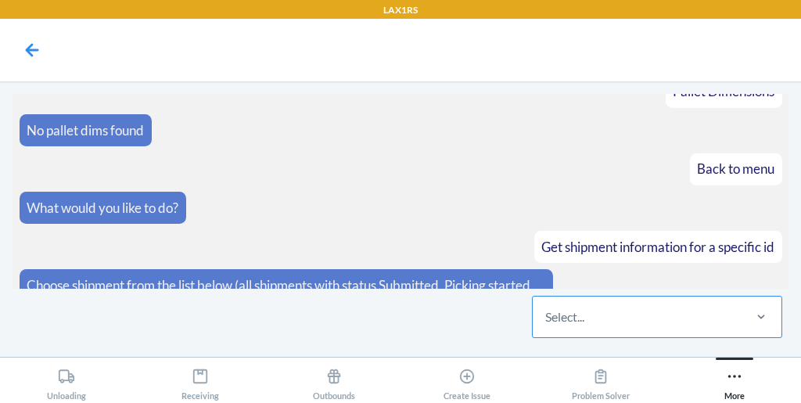
click at [605, 321] on div "Select..." at bounding box center [636, 316] width 208 height 41
click at [546, 321] on input "Select..." at bounding box center [546, 316] width 2 height 19
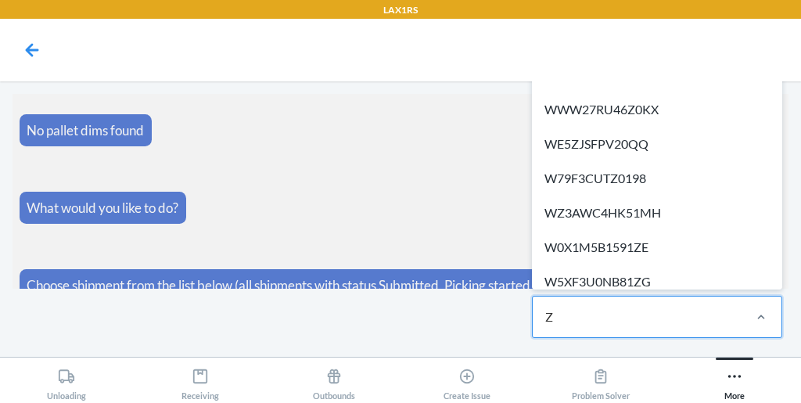
type input "ZC"
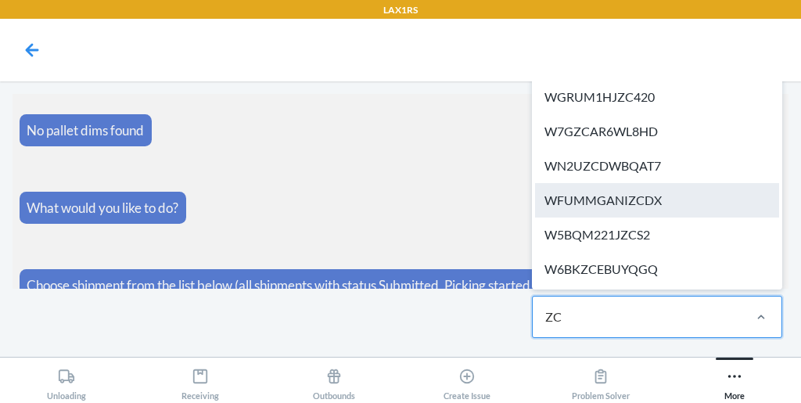
click at [663, 213] on div "WFUMMGANIZCDX" at bounding box center [657, 200] width 244 height 34
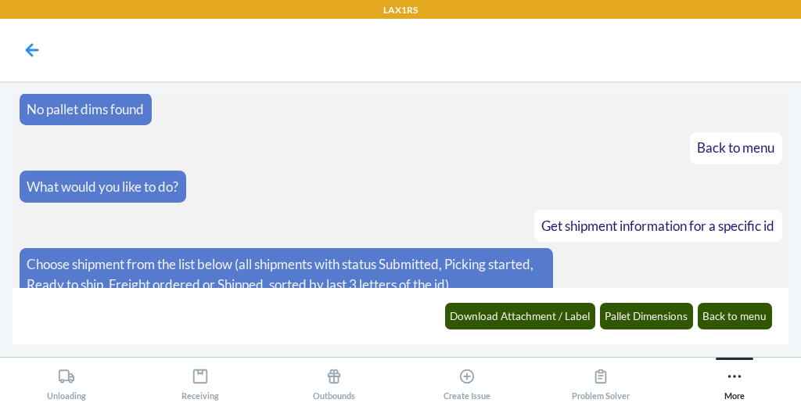
scroll to position [3120, 0]
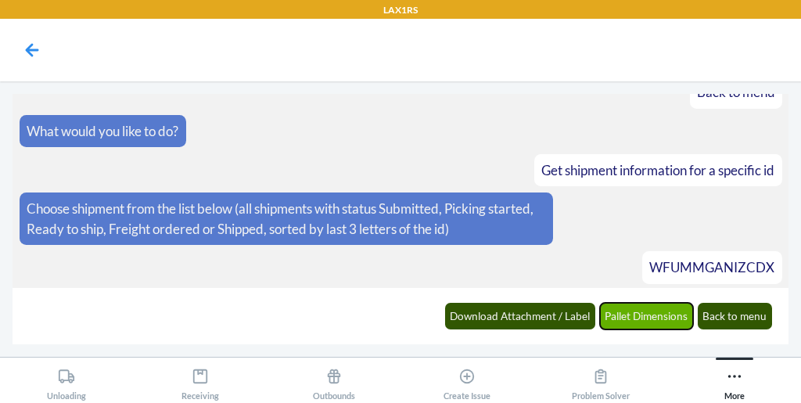
click at [636, 320] on button "Pallet Dimensions" at bounding box center [647, 316] width 94 height 27
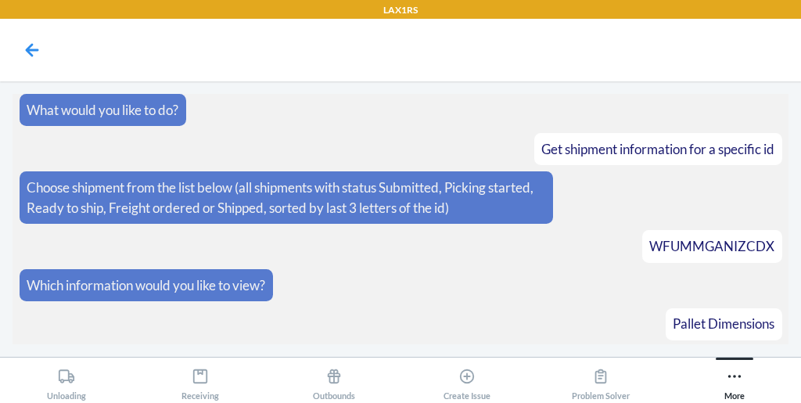
scroll to position [3197, 0]
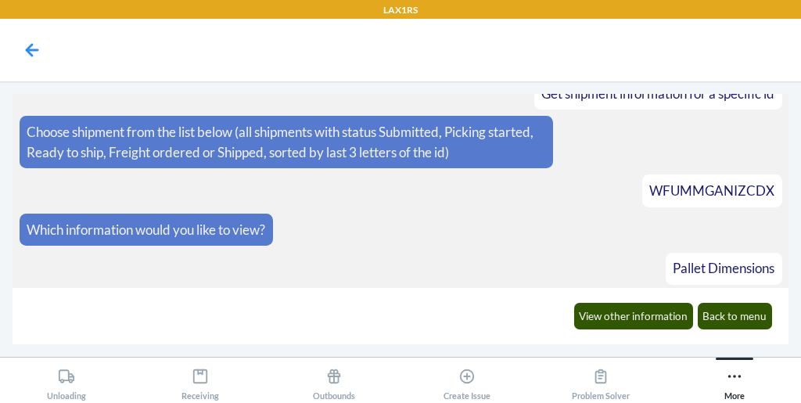
click at [697, 182] on span "WFUMMGANIZCDX" at bounding box center [711, 190] width 125 height 16
copy span "WFUMMGANIZCDX"
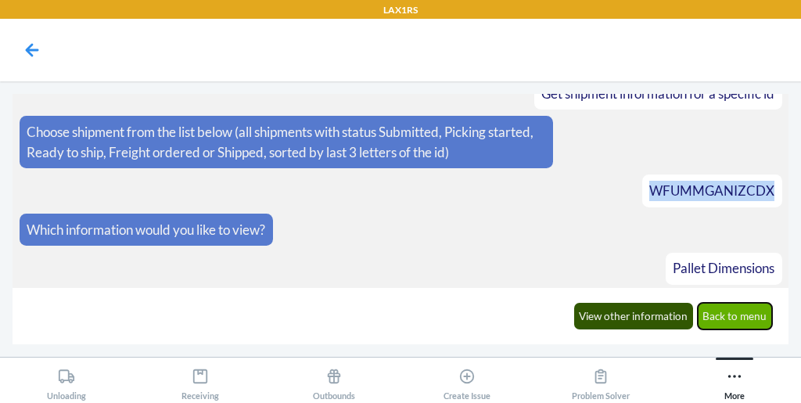
click at [758, 322] on button "Back to menu" at bounding box center [734, 316] width 75 height 27
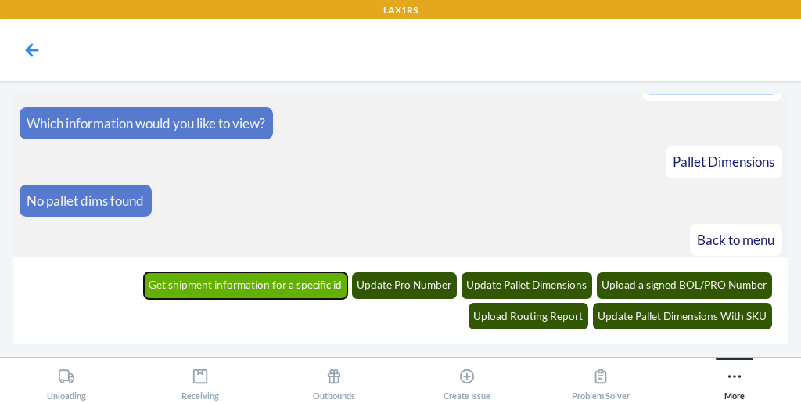
click at [172, 293] on button "Get shipment information for a specific id" at bounding box center [246, 285] width 204 height 27
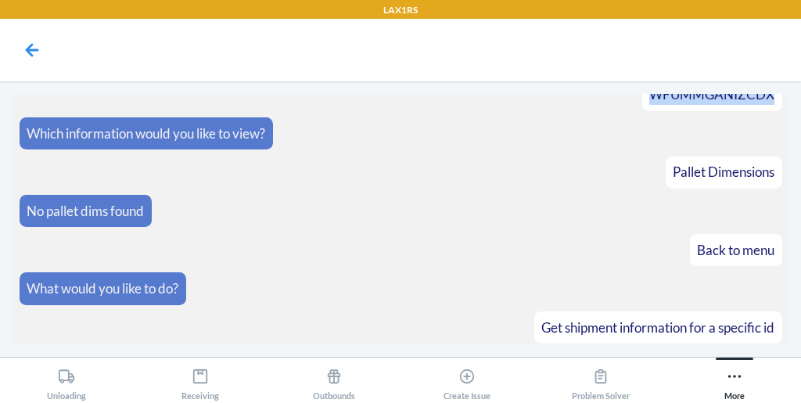
scroll to position [3368, 0]
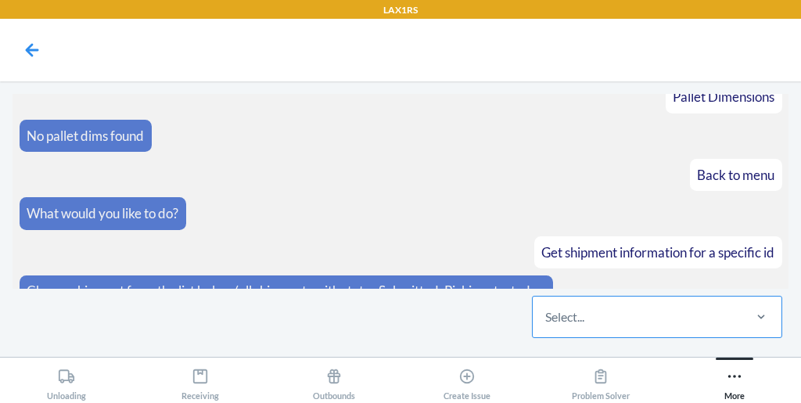
click at [559, 303] on div "Select..." at bounding box center [636, 316] width 208 height 41
click at [546, 307] on input "Select..." at bounding box center [546, 316] width 2 height 19
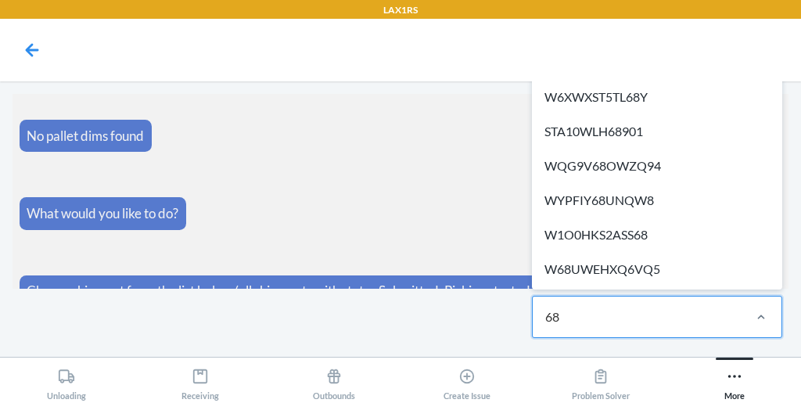
type input "6"
type input "G"
type input "6"
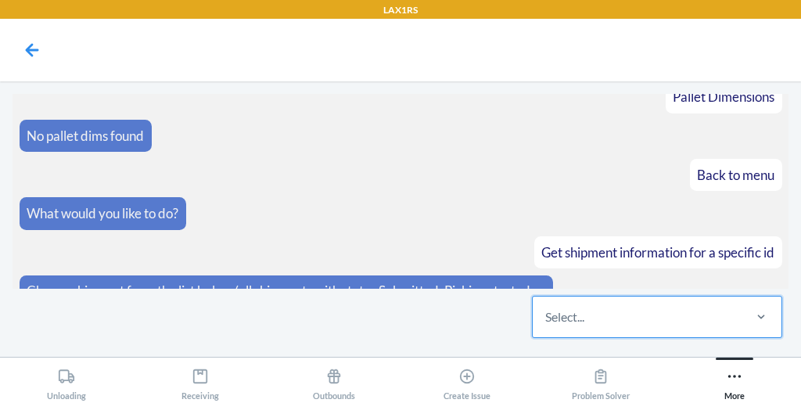
click at [629, 305] on div "Select..." at bounding box center [636, 316] width 208 height 41
click at [546, 307] on input "0 results available. Select is focused ,type to refine list, press Down to open…" at bounding box center [546, 316] width 2 height 19
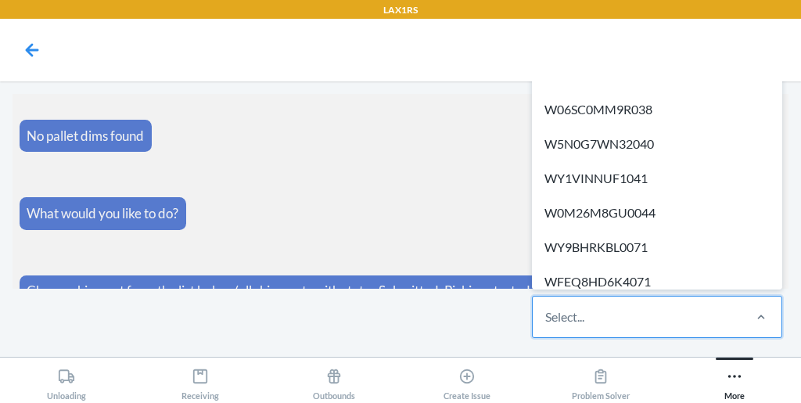
paste input "W7L6SYTYRPDOA"
type input "W7L6SYTYRPDOA"
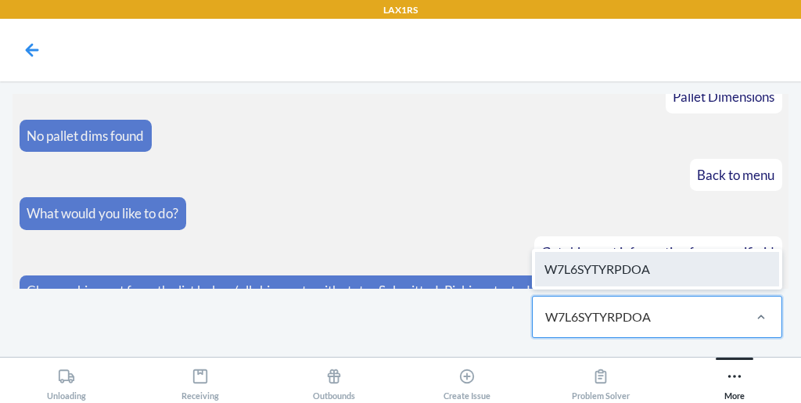
click at [649, 281] on div "W7L6SYTYRPDOA" at bounding box center [657, 269] width 244 height 34
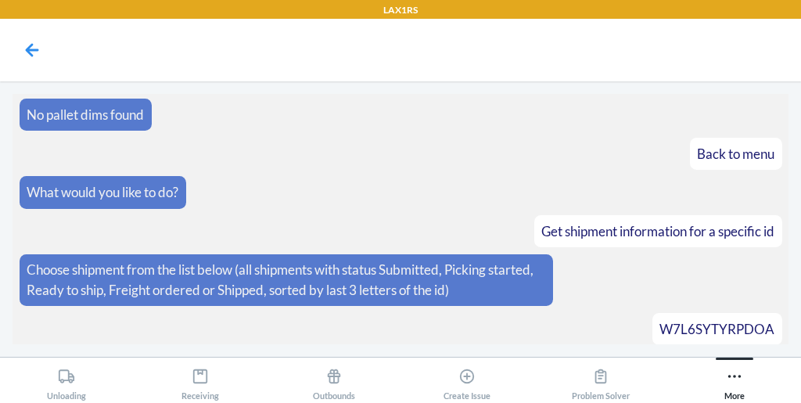
scroll to position [3444, 0]
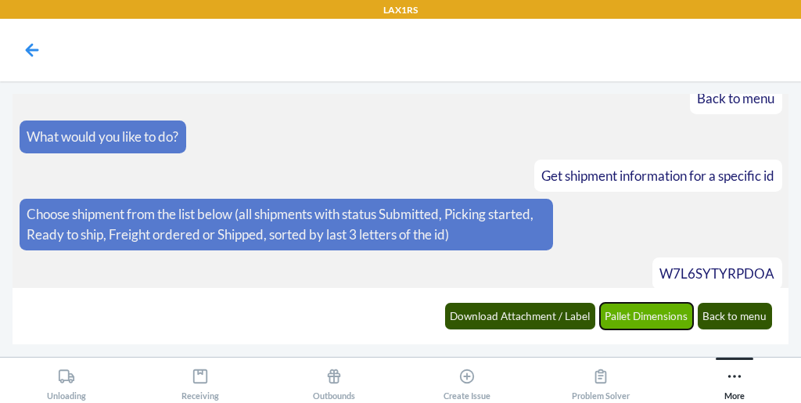
click at [623, 315] on button "Pallet Dimensions" at bounding box center [647, 316] width 94 height 27
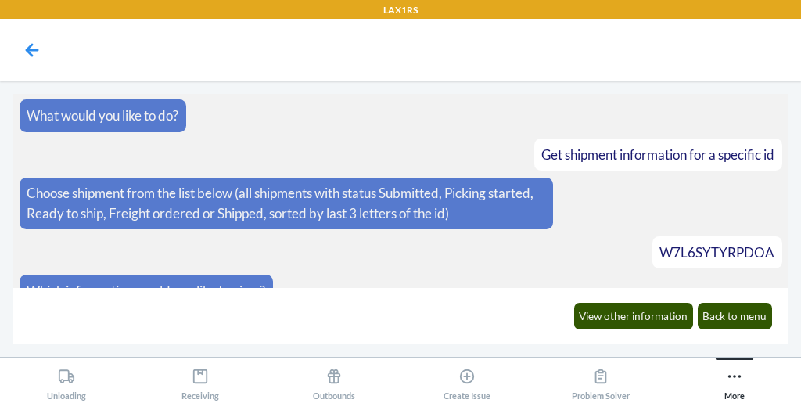
scroll to position [3521, 0]
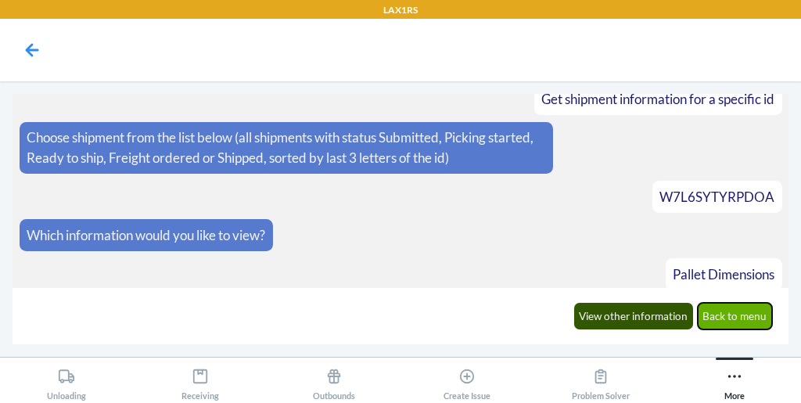
click at [726, 312] on button "Back to menu" at bounding box center [734, 316] width 75 height 27
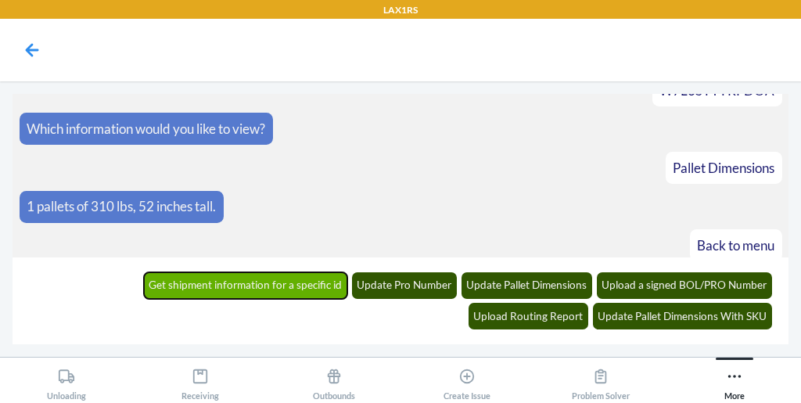
click at [164, 279] on button "Get shipment information for a specific id" at bounding box center [246, 285] width 204 height 27
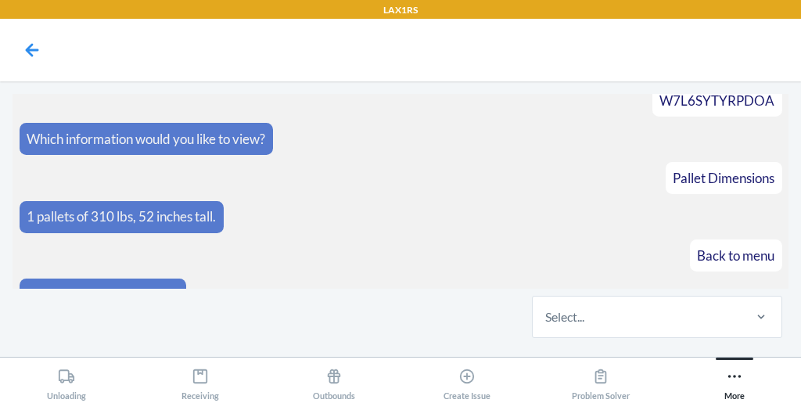
scroll to position [3691, 0]
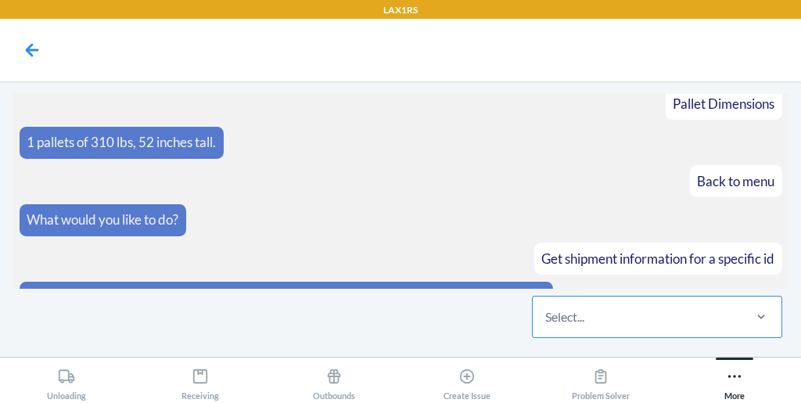
click at [575, 299] on div "Select..." at bounding box center [636, 316] width 208 height 41
click at [546, 307] on input "Select..." at bounding box center [546, 316] width 2 height 19
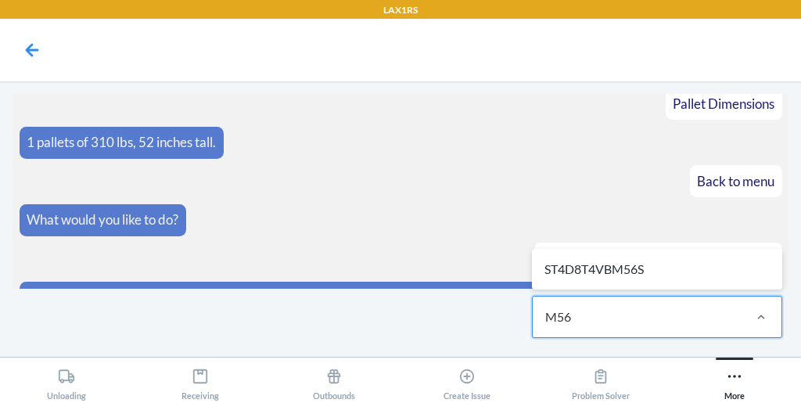
type input "M56S"
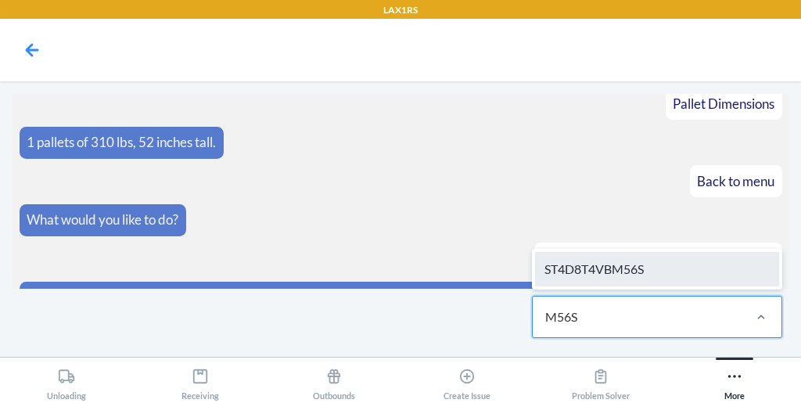
click at [609, 278] on div "ST4D8T4VBM56S" at bounding box center [657, 269] width 244 height 34
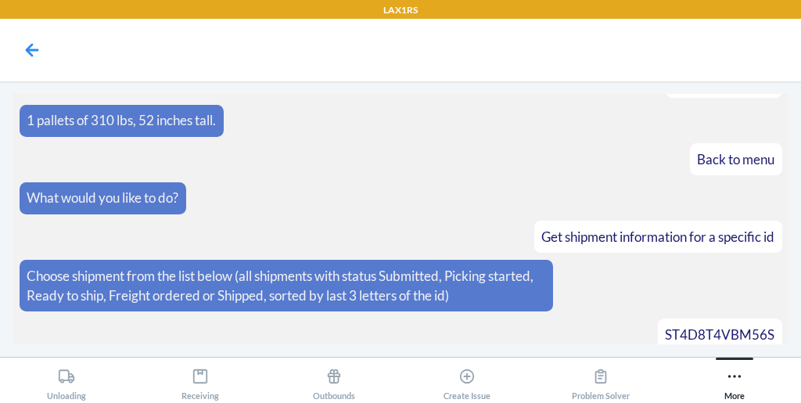
scroll to position [3769, 0]
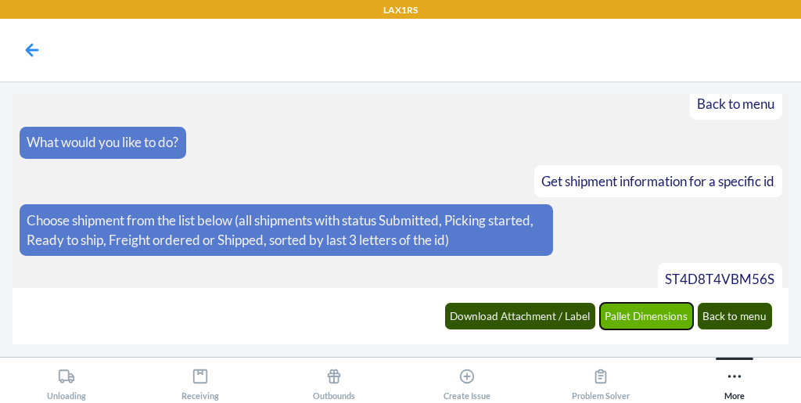
click at [622, 310] on button "Pallet Dimensions" at bounding box center [647, 316] width 94 height 27
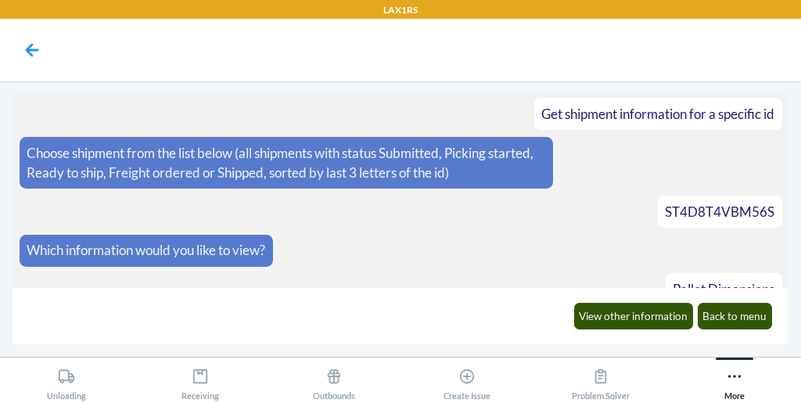
scroll to position [3845, 0]
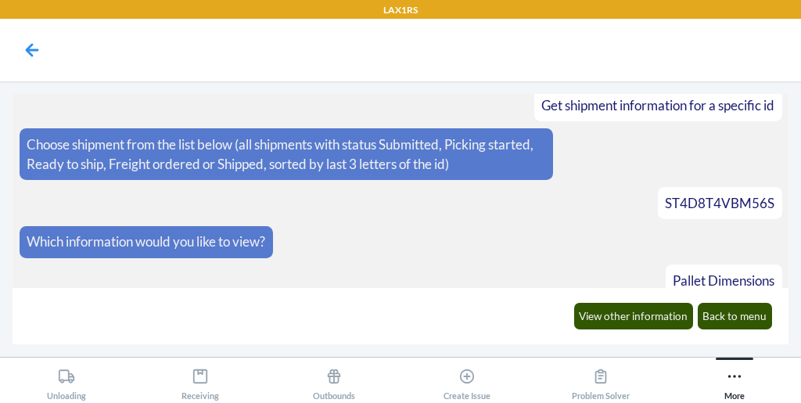
click at [720, 195] on span "ST4D8T4VBM56S" at bounding box center [718, 203] width 109 height 16
copy span "ST4D8T4VBM56S"
click at [732, 353] on main "What would you like to do? Get shipment information for a specific id Choose sh…" at bounding box center [400, 218] width 801 height 275
click at [718, 323] on button "Back to menu" at bounding box center [734, 316] width 75 height 27
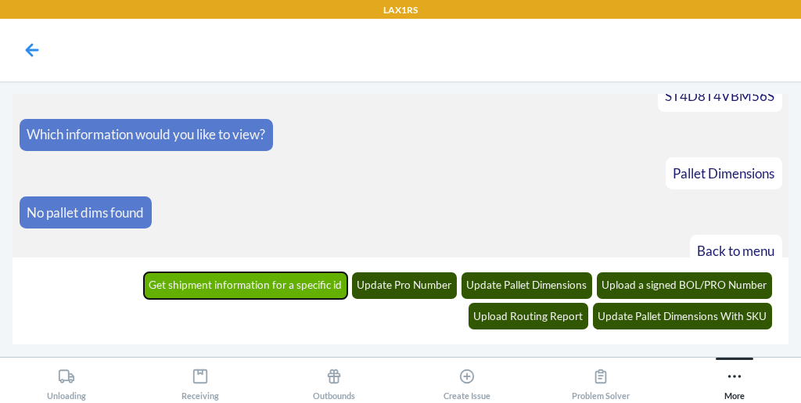
click at [145, 287] on button "Get shipment information for a specific id" at bounding box center [246, 285] width 204 height 27
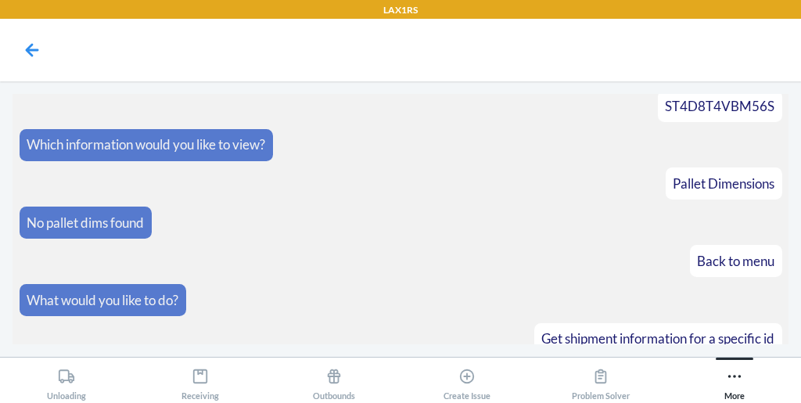
scroll to position [4016, 0]
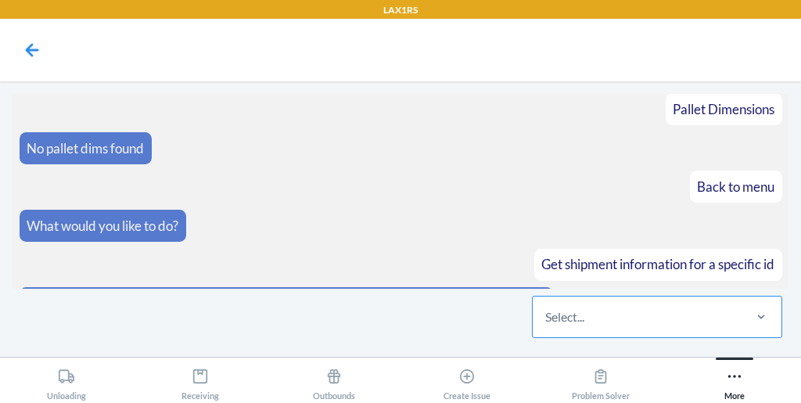
click at [546, 298] on div "Select..." at bounding box center [636, 316] width 208 height 41
click at [546, 307] on input "Select..." at bounding box center [546, 316] width 2 height 19
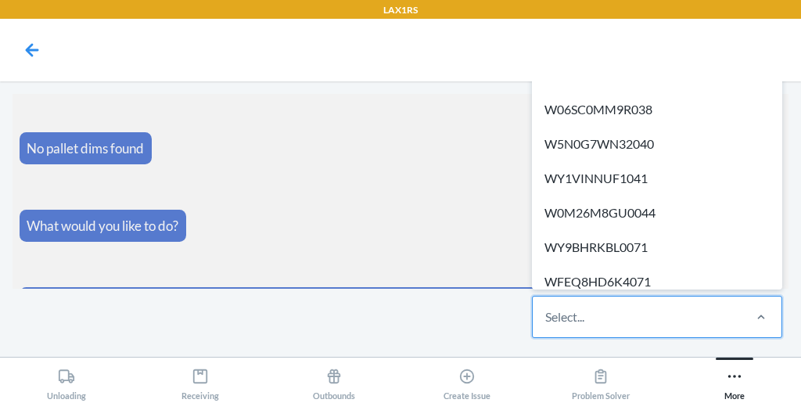
paste input "WQMT45BFWHRW4"
type input "WQMT45BFWHRW4"
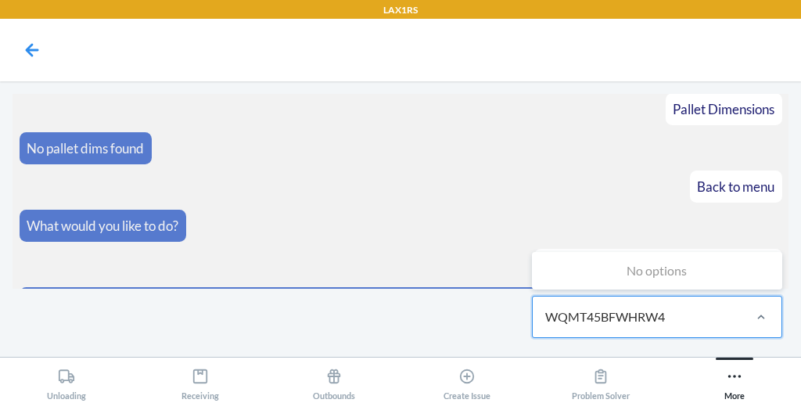
click at [609, 315] on input "WQMT45BFWHRW4" at bounding box center [606, 316] width 123 height 19
click at [678, 281] on div "No options" at bounding box center [657, 270] width 244 height 31
click at [668, 307] on input "WQMT45BFWHRW4" at bounding box center [606, 316] width 123 height 19
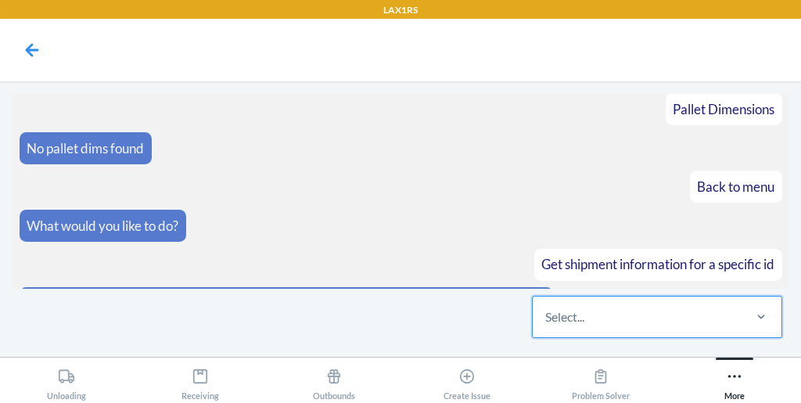
drag, startPoint x: 680, startPoint y: 311, endPoint x: 584, endPoint y: 324, distance: 97.1
click at [584, 324] on div "Select..." at bounding box center [636, 316] width 208 height 41
click at [546, 324] on input "0 results available. Select is focused ,type to refine list, press Down to open…" at bounding box center [546, 316] width 2 height 19
paste input "WQMT45BFWHRW4"
type input "WQMT45BFWHRW4"
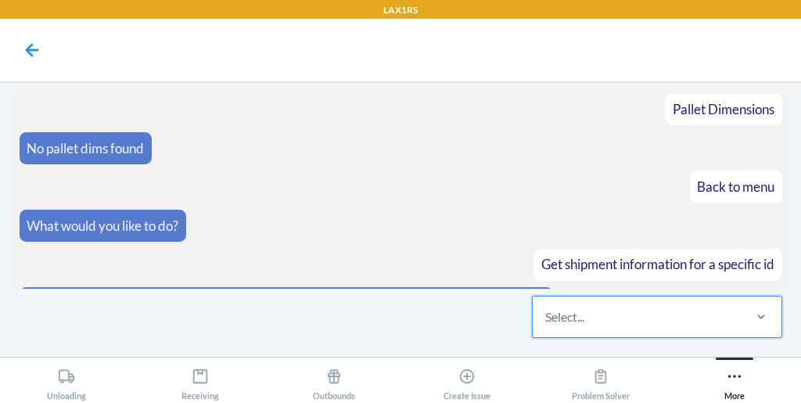
paste input "WQMT45BFWHRW4"
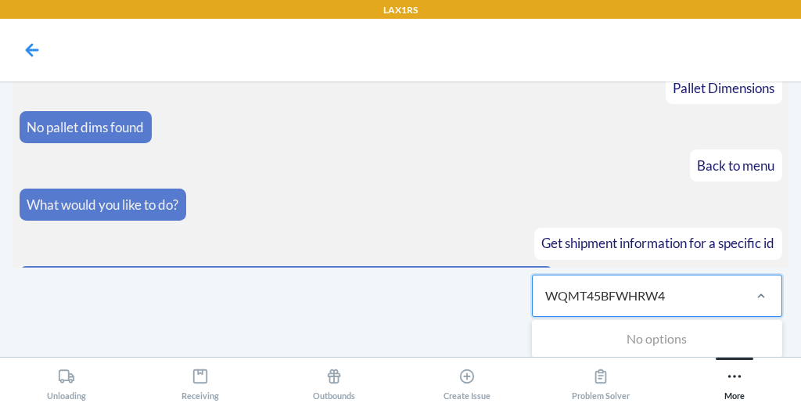
type input "WQMT45BFWHRW4"
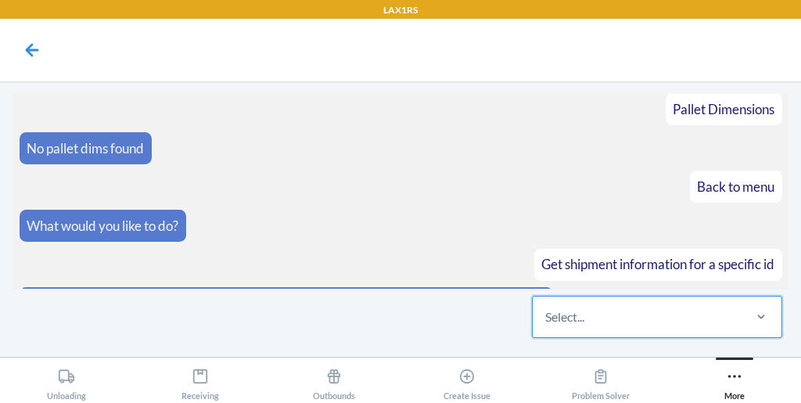
scroll to position [0, 0]
click at [630, 320] on div "Select..." at bounding box center [636, 316] width 208 height 41
click at [546, 320] on input "0 results available. Select is focused ,type to refine list, press Down to open…" at bounding box center [546, 316] width 2 height 19
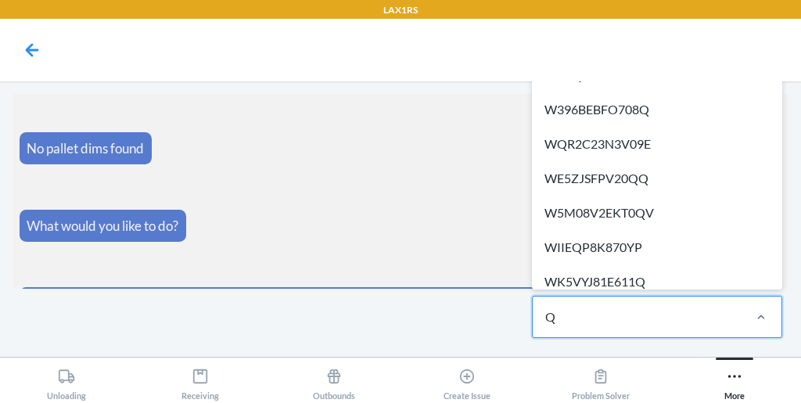
type input "QI"
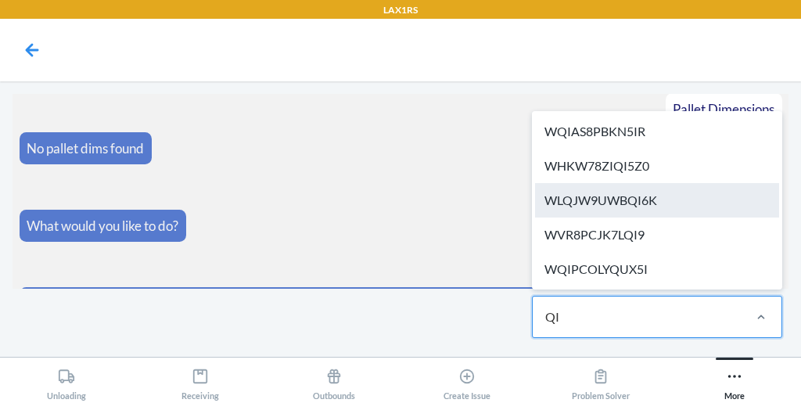
click at [635, 208] on div "WLQJW9UWBQI6K" at bounding box center [657, 200] width 244 height 34
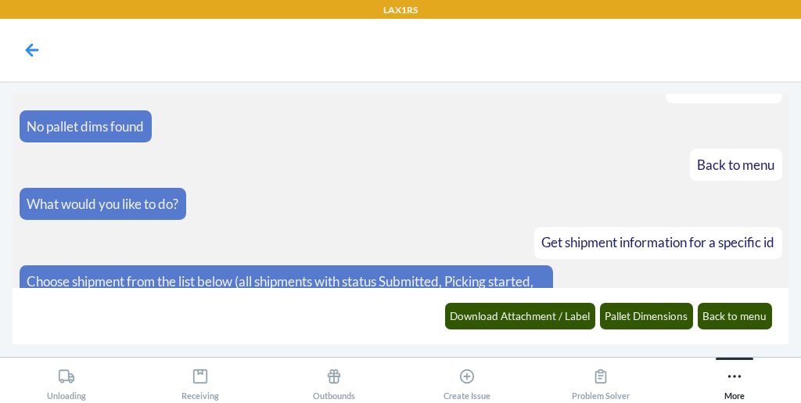
scroll to position [4093, 0]
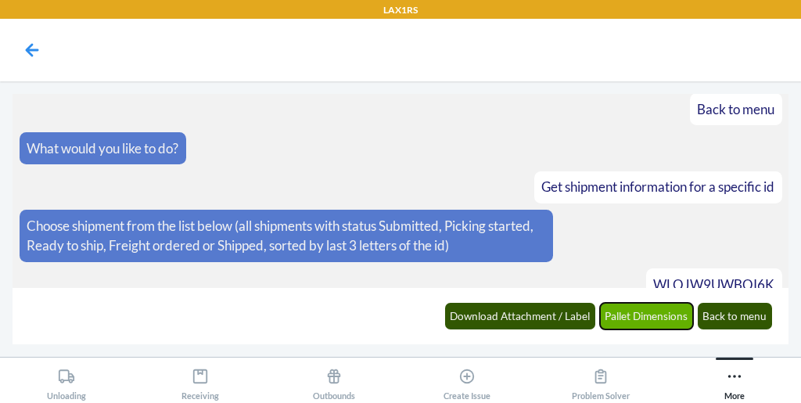
click at [613, 313] on button "Pallet Dimensions" at bounding box center [647, 316] width 94 height 27
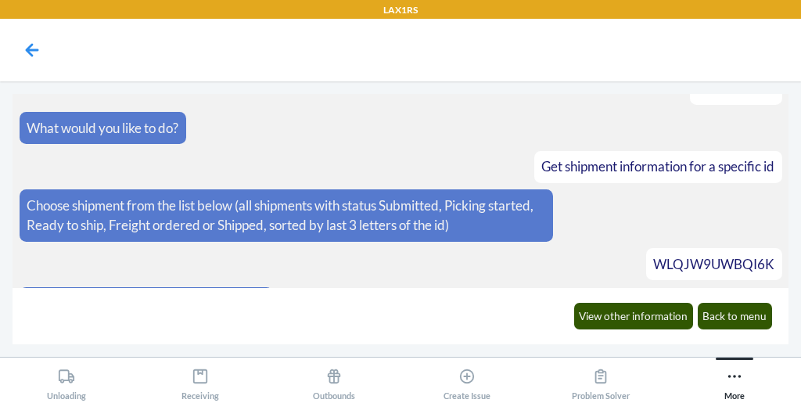
scroll to position [4169, 0]
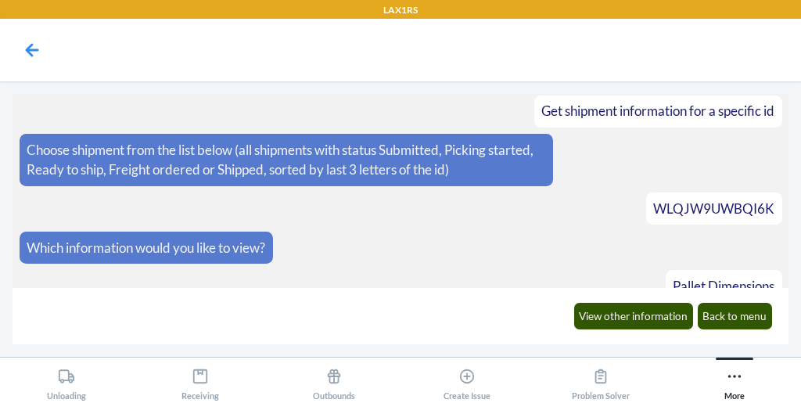
click at [737, 330] on div "View other information Back to menu" at bounding box center [672, 315] width 217 height 43
click at [727, 313] on button "Back to menu" at bounding box center [734, 316] width 75 height 27
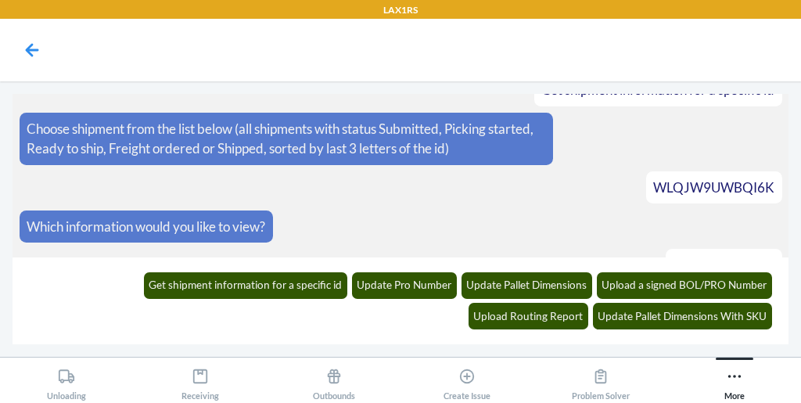
scroll to position [4276, 0]
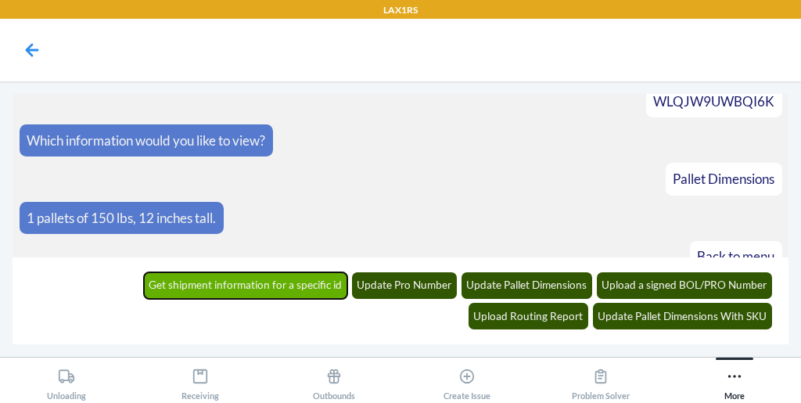
click at [144, 277] on button "Get shipment information for a specific id" at bounding box center [246, 285] width 204 height 27
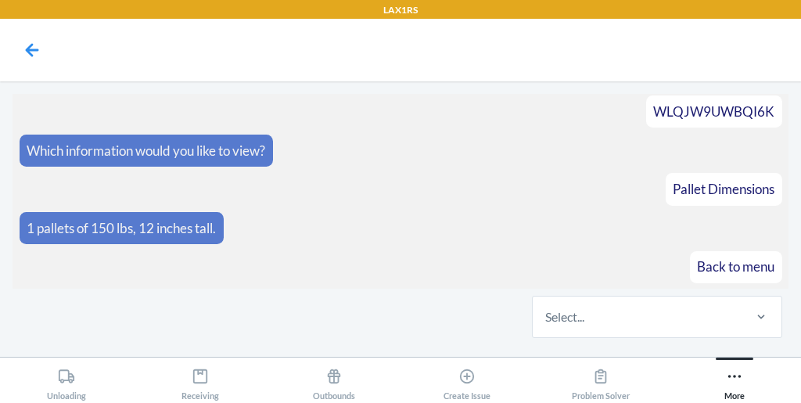
scroll to position [4340, 0]
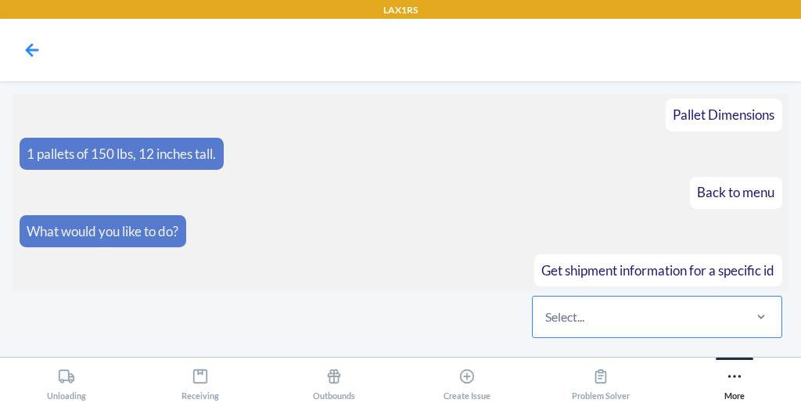
click at [578, 304] on div "Select..." at bounding box center [636, 316] width 208 height 41
click at [546, 307] on input "Select..." at bounding box center [546, 316] width 2 height 19
type input "APS4"
type input "PWBN"
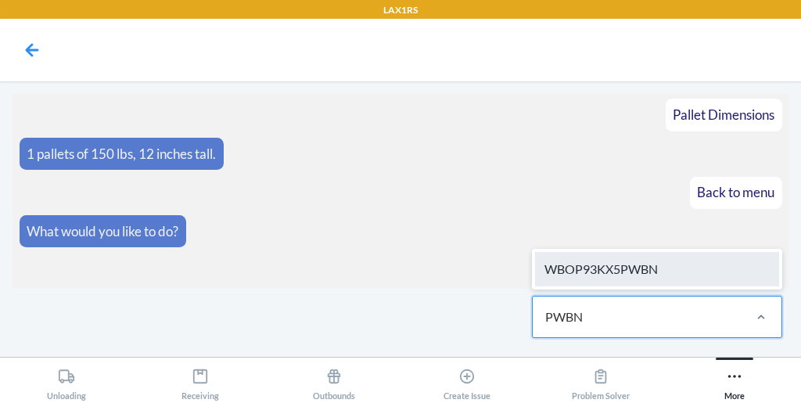
click at [615, 265] on div "WBOP93KX5PWBN" at bounding box center [657, 269] width 244 height 34
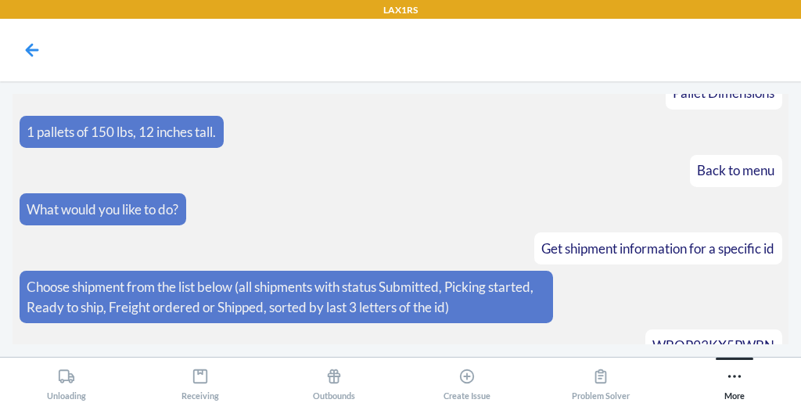
scroll to position [4418, 0]
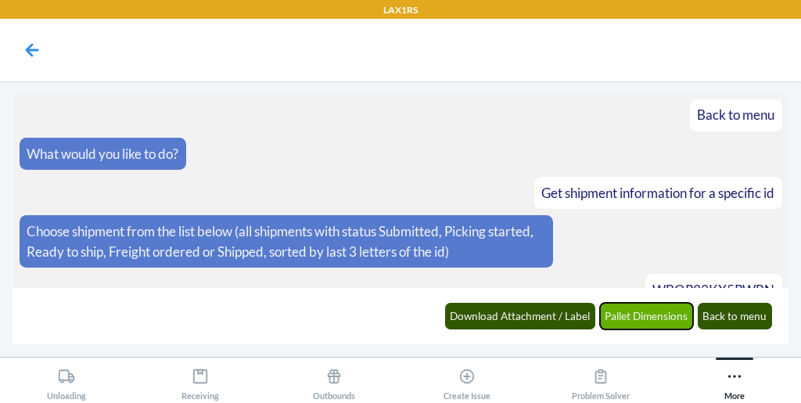
click at [650, 308] on button "Pallet Dimensions" at bounding box center [647, 316] width 94 height 27
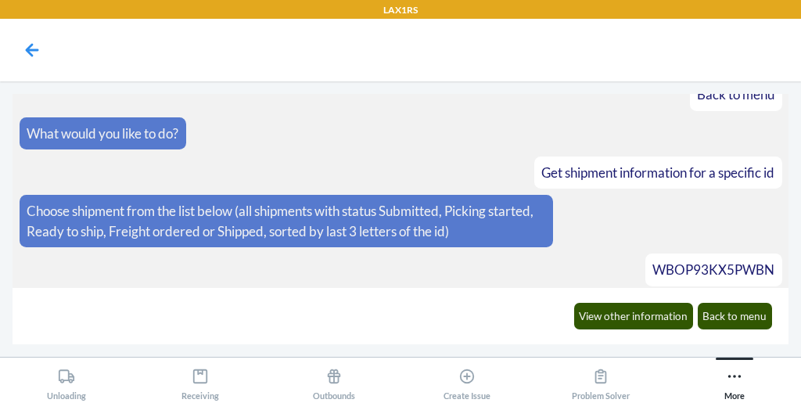
scroll to position [4493, 0]
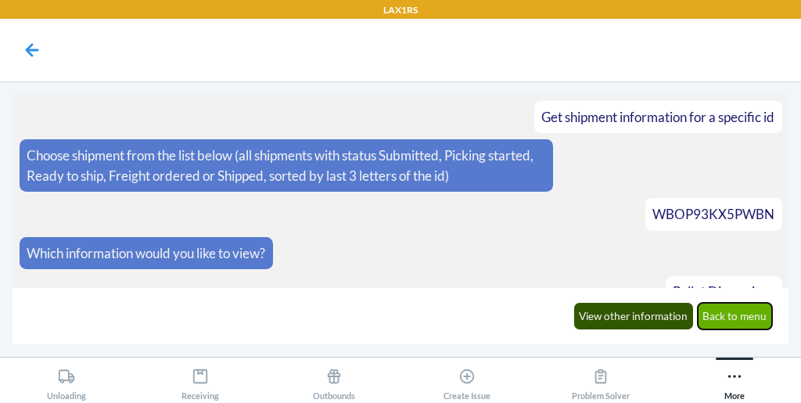
click at [747, 324] on button "Back to menu" at bounding box center [734, 316] width 75 height 27
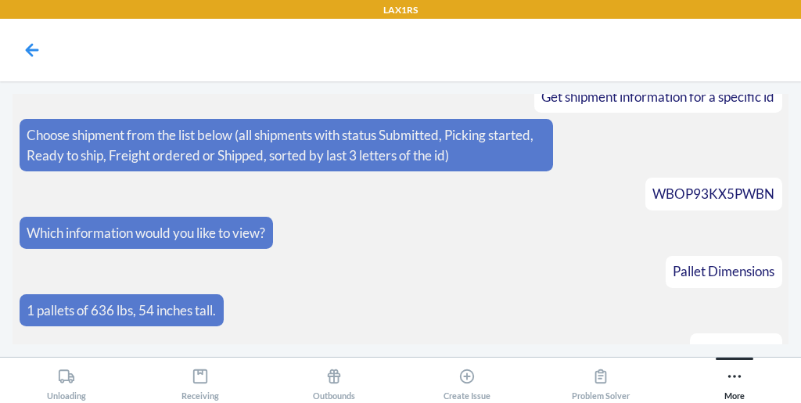
scroll to position [4601, 0]
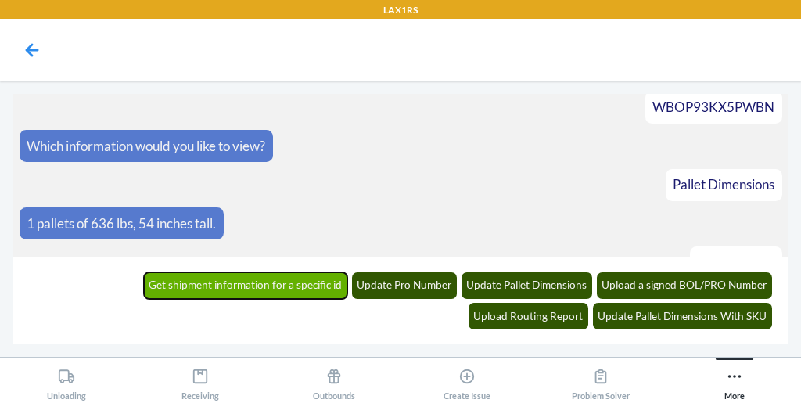
click at [144, 288] on button "Get shipment information for a specific id" at bounding box center [246, 285] width 204 height 27
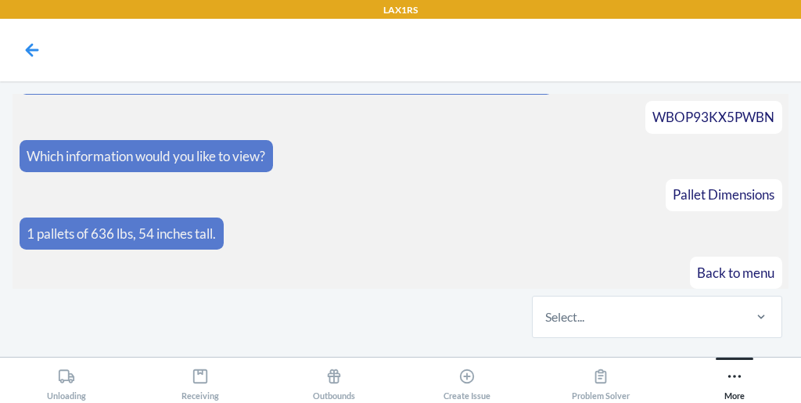
scroll to position [4665, 0]
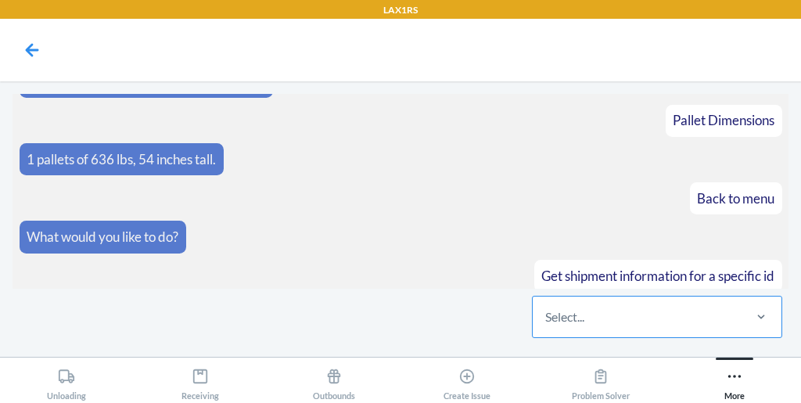
click at [550, 334] on div "Select..." at bounding box center [636, 316] width 208 height 41
click at [546, 326] on input "Select..." at bounding box center [546, 316] width 2 height 19
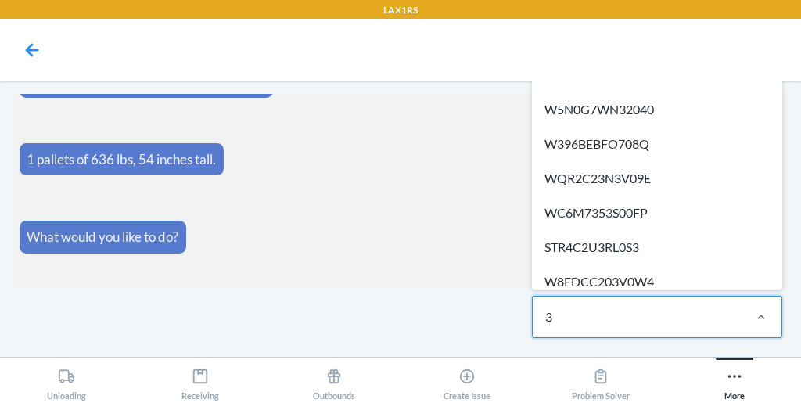
type input "3"
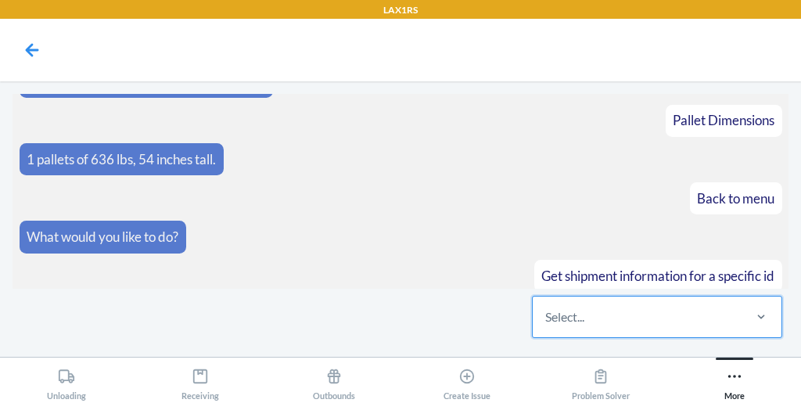
paste input "W8SB7O57II112"
type input "W8SB7O57II112"
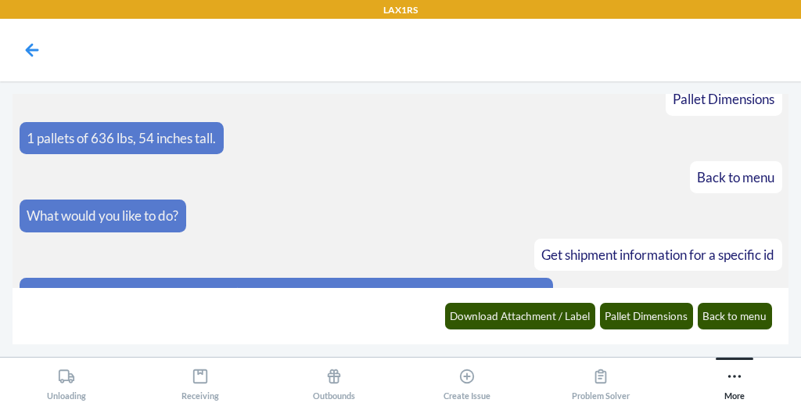
scroll to position [4741, 0]
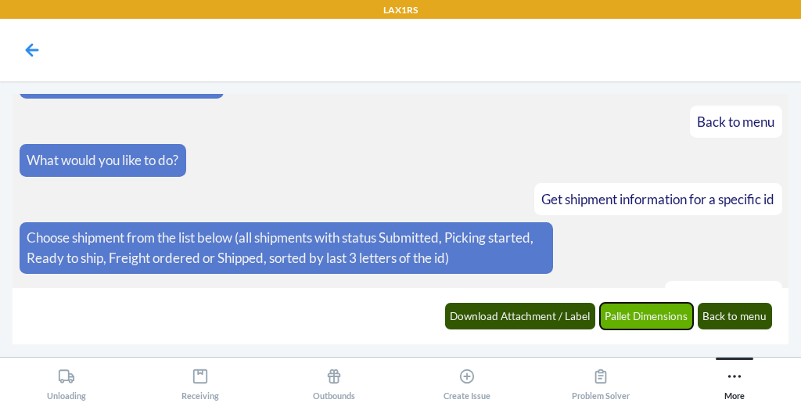
click at [643, 317] on button "Pallet Dimensions" at bounding box center [647, 316] width 94 height 27
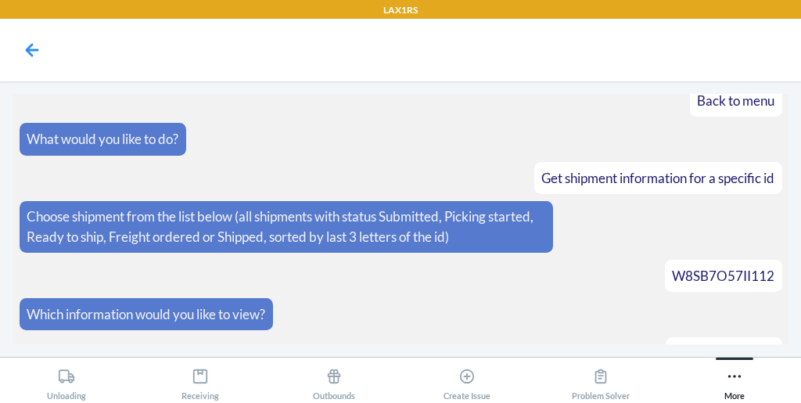
scroll to position [4818, 0]
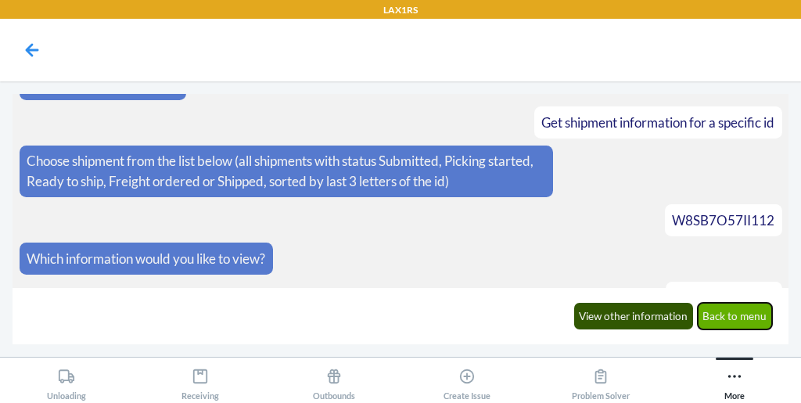
click at [737, 308] on button "Back to menu" at bounding box center [734, 316] width 75 height 27
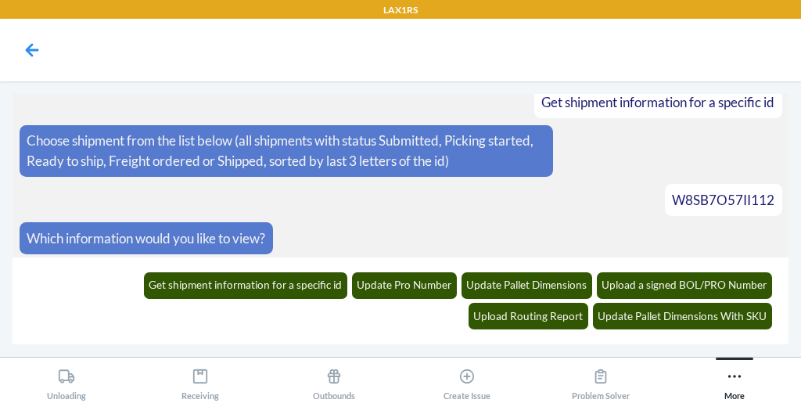
scroll to position [4924, 0]
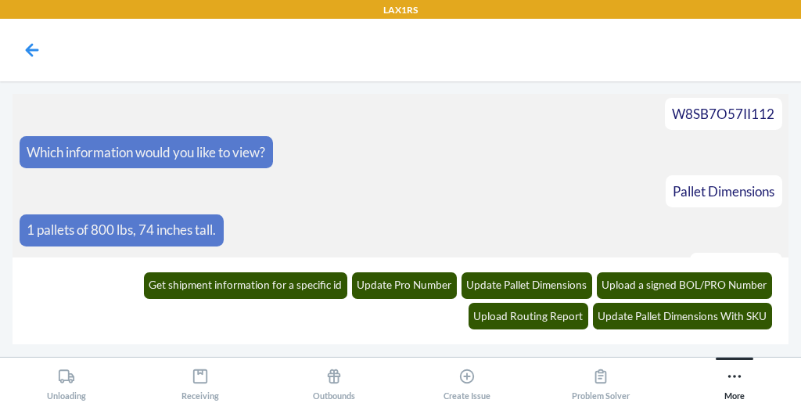
click at [159, 270] on div "Get shipment information for a specific id Update Pro Number Update Pallet Dime…" at bounding box center [401, 299] width 762 height 73
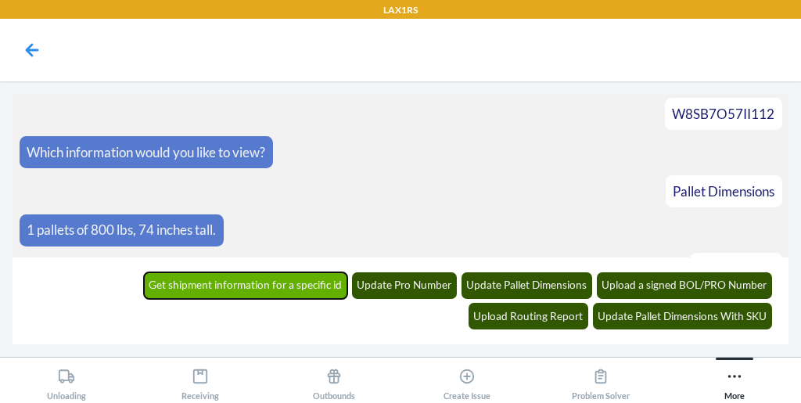
click at [147, 284] on button "Get shipment information for a specific id" at bounding box center [246, 285] width 204 height 27
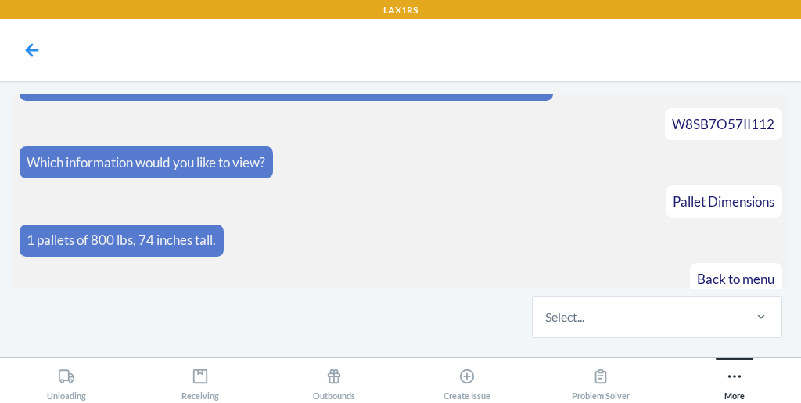
scroll to position [4989, 0]
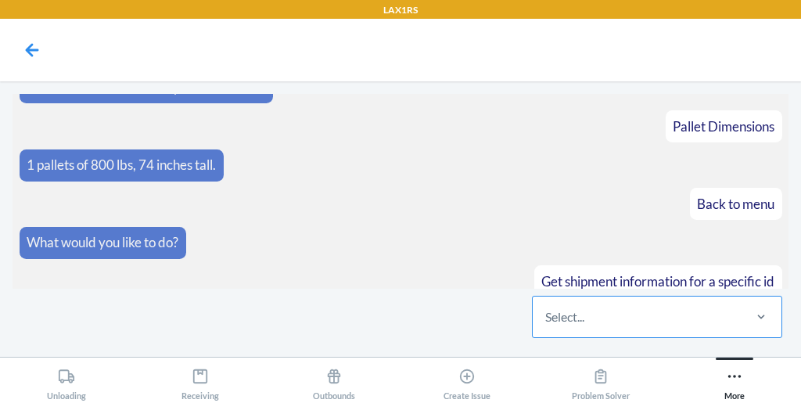
click at [591, 329] on div "Select..." at bounding box center [636, 316] width 208 height 41
click at [546, 326] on input "Select..." at bounding box center [546, 316] width 2 height 19
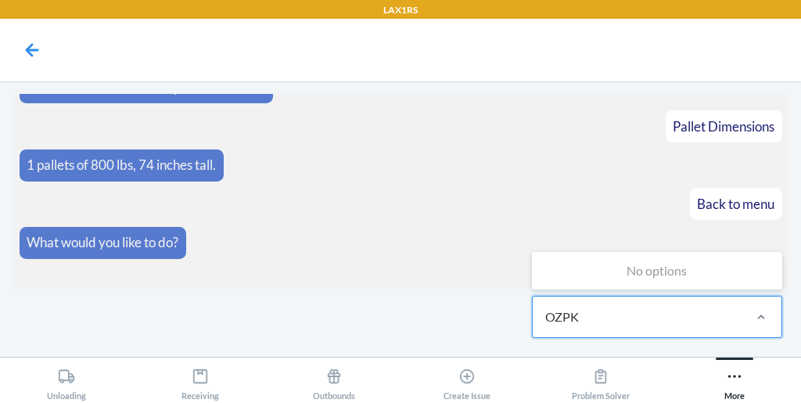
type input "OZPK"
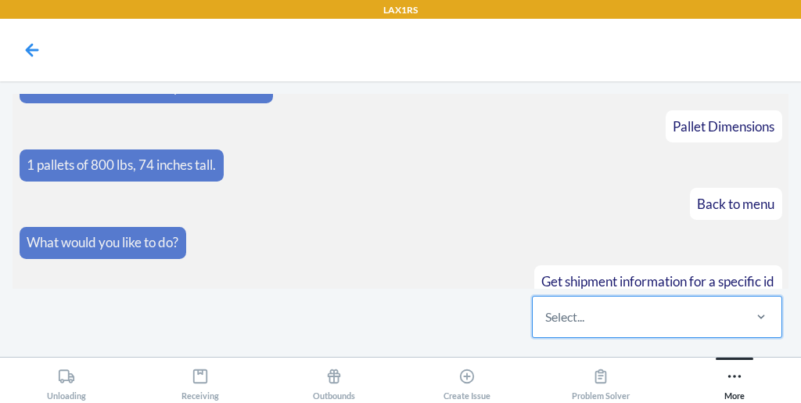
click at [632, 326] on div "Select..." at bounding box center [636, 316] width 208 height 41
click at [546, 326] on input "0 results available. Select is focused ,type to refine list, press Down to open…" at bounding box center [546, 316] width 2 height 19
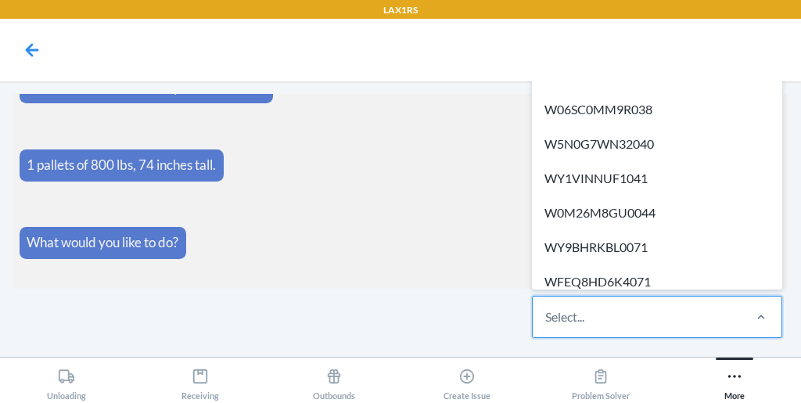
paste input "WUKF6SV2ROZPK"
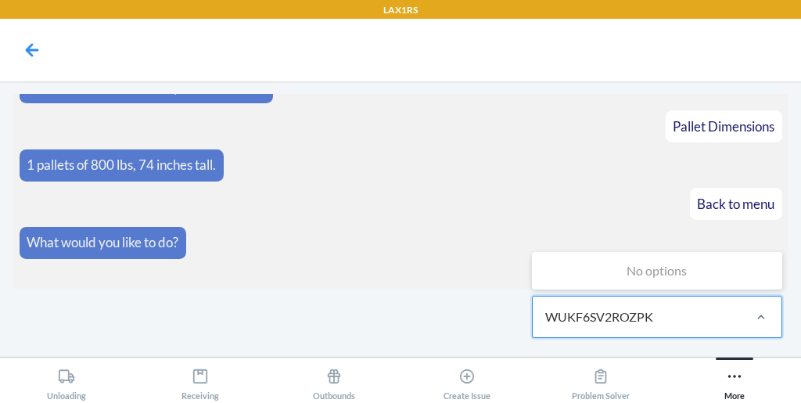
type input "WUKF6SV2ROZPK"
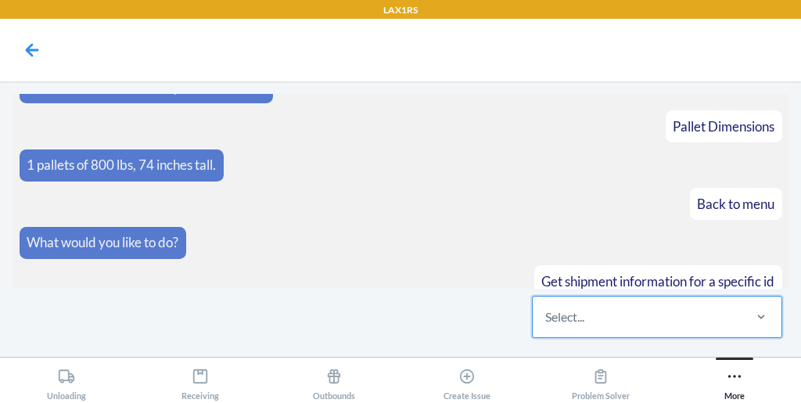
paste input "W5IOPUHQYR2HN"
type input "W5IOPUHQYR2HN"
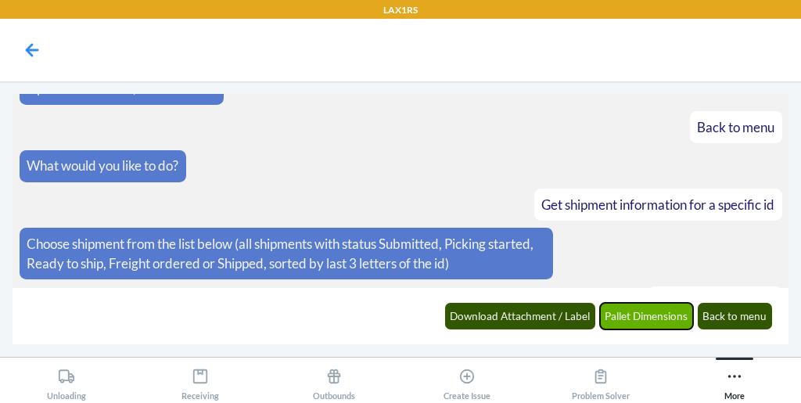
click at [632, 313] on button "Pallet Dimensions" at bounding box center [647, 316] width 94 height 27
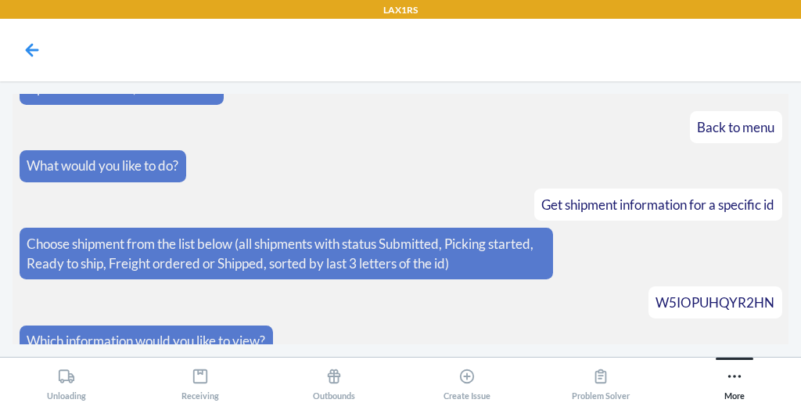
scroll to position [5087, 0]
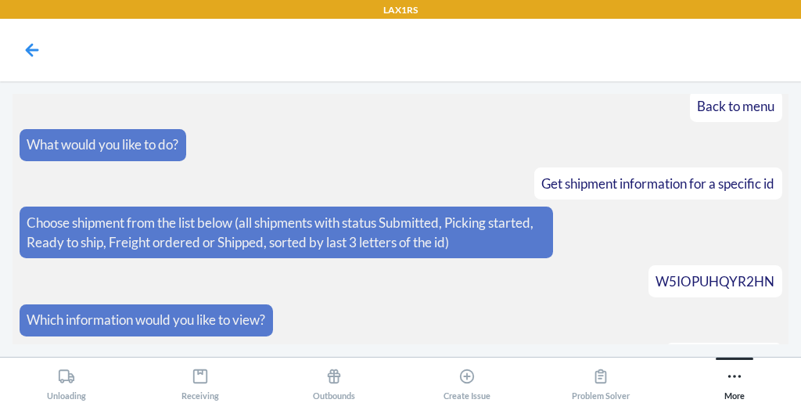
click at [632, 381] on article "..." at bounding box center [401, 397] width 762 height 32
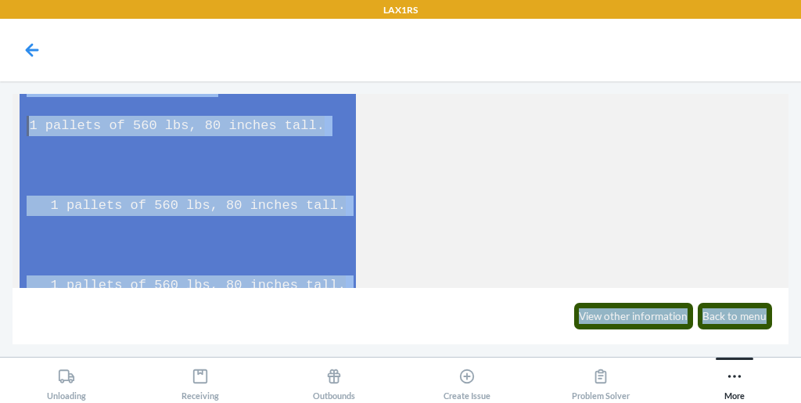
scroll to position [5421, 0]
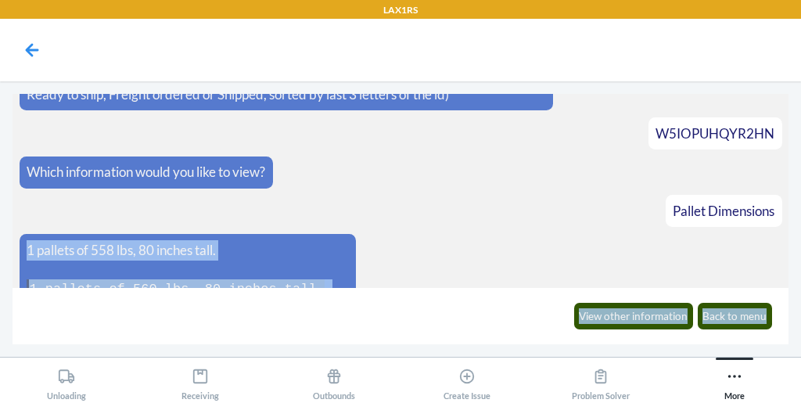
click at [198, 240] on p "1 pallets of 558 lbs, 80 inches tall." at bounding box center [187, 250] width 321 height 20
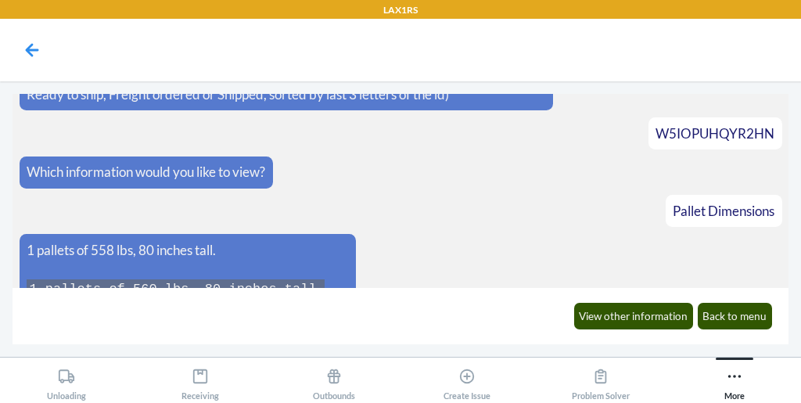
scroll to position [5198, 0]
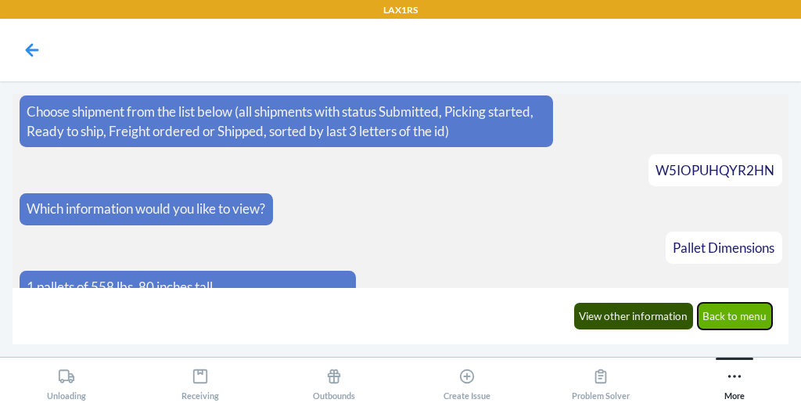
click at [738, 323] on button "Back to menu" at bounding box center [734, 316] width 75 height 27
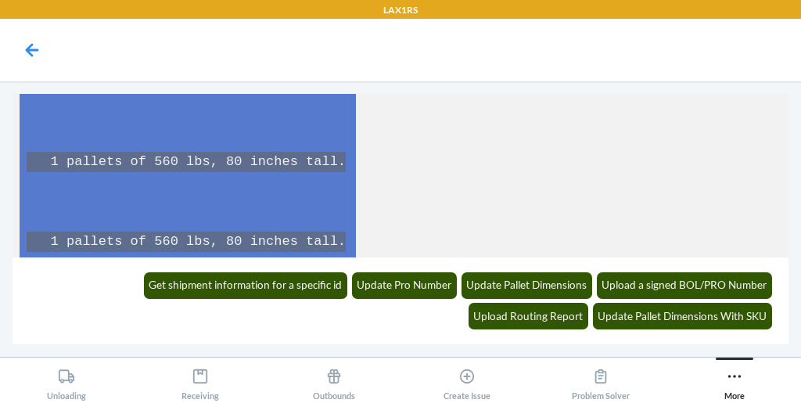
scroll to position [5528, 0]
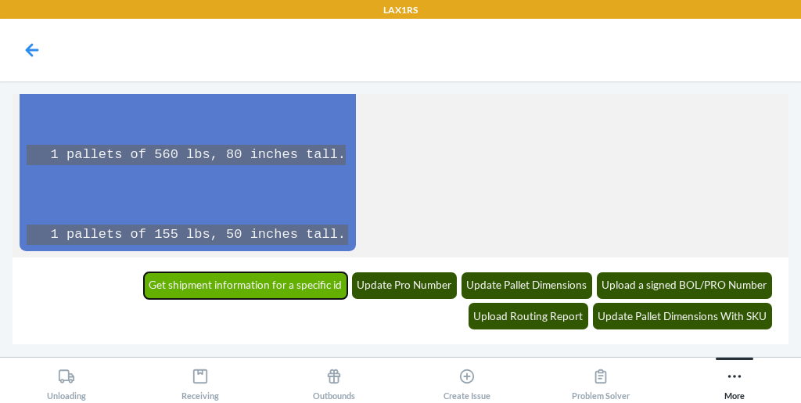
click at [144, 278] on button "Get shipment information for a specific id" at bounding box center [246, 285] width 204 height 27
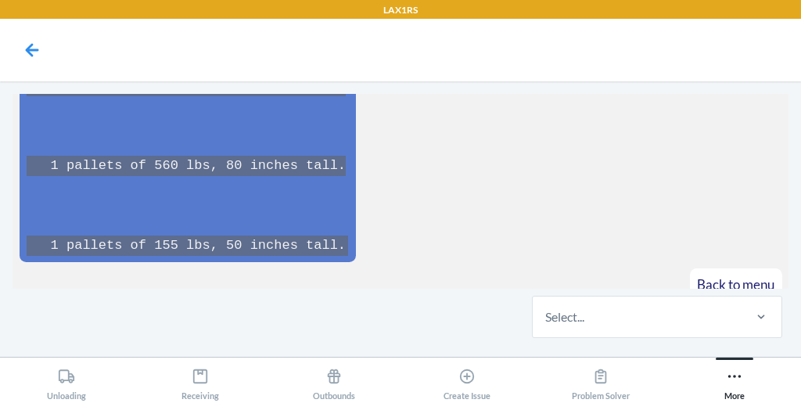
scroll to position [5593, 0]
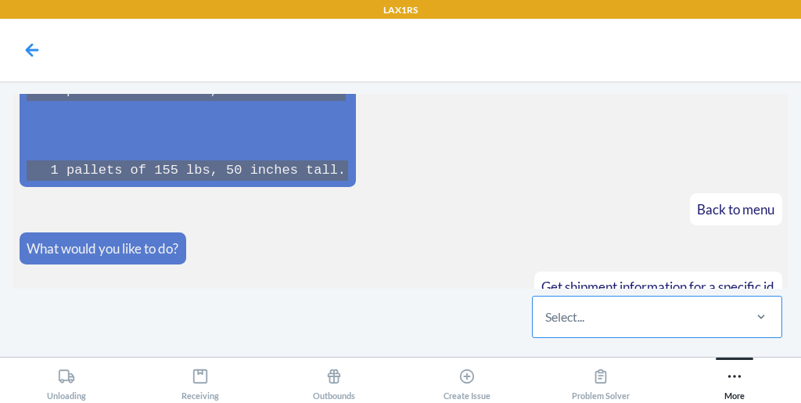
click at [561, 312] on div "Select..." at bounding box center [564, 316] width 39 height 19
click at [546, 312] on input "Select..." at bounding box center [546, 316] width 2 height 19
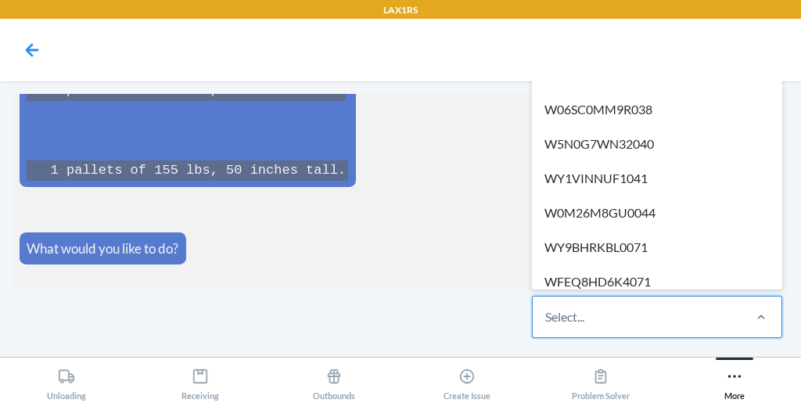
paste input "WB3DJHU3M9AFF"
type input "WB3DJHU3M9AFF"
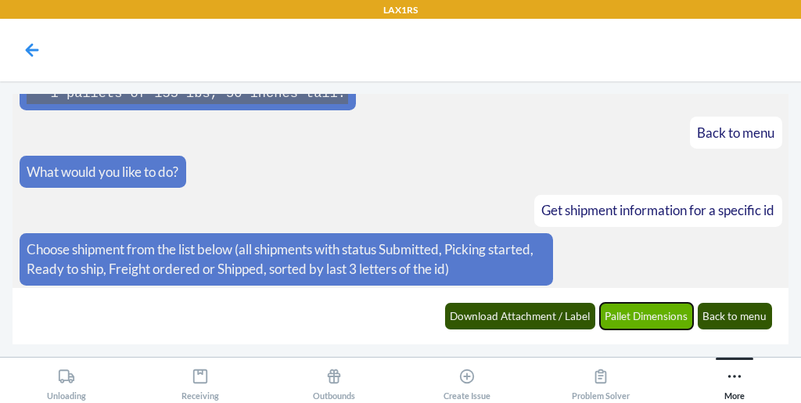
click at [619, 310] on button "Pallet Dimensions" at bounding box center [647, 316] width 94 height 27
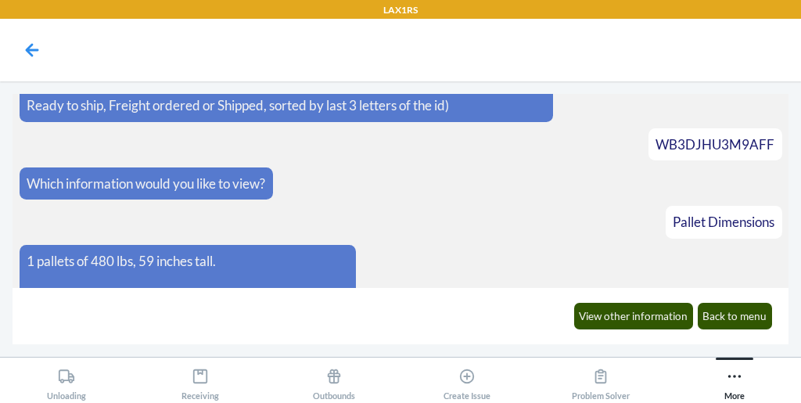
scroll to position [5865, 0]
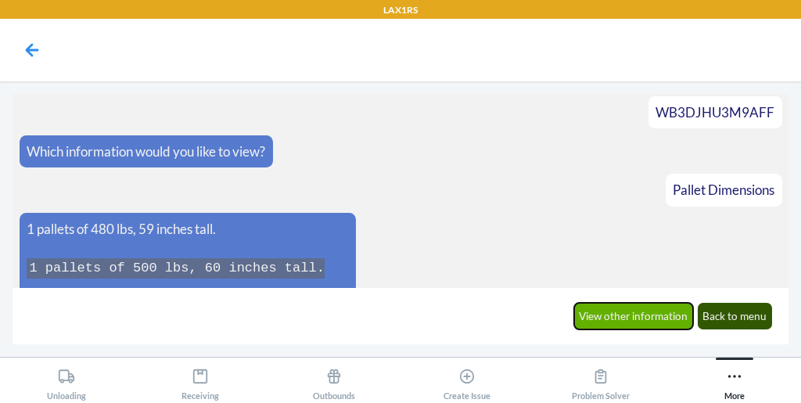
click at [640, 316] on button "View other information" at bounding box center [634, 316] width 120 height 27
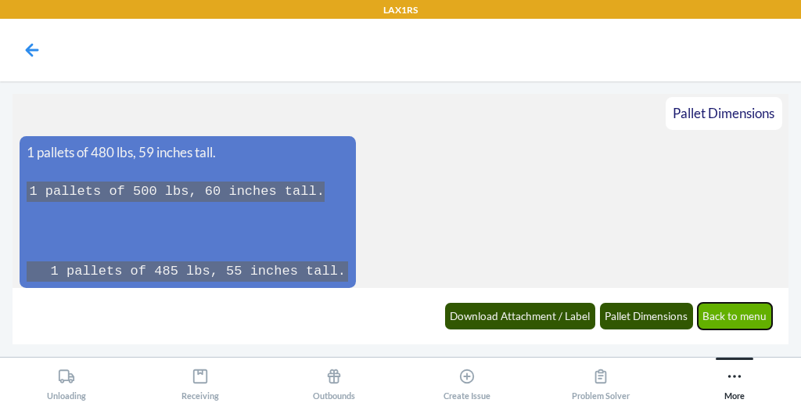
click at [729, 314] on button "Back to menu" at bounding box center [734, 316] width 75 height 27
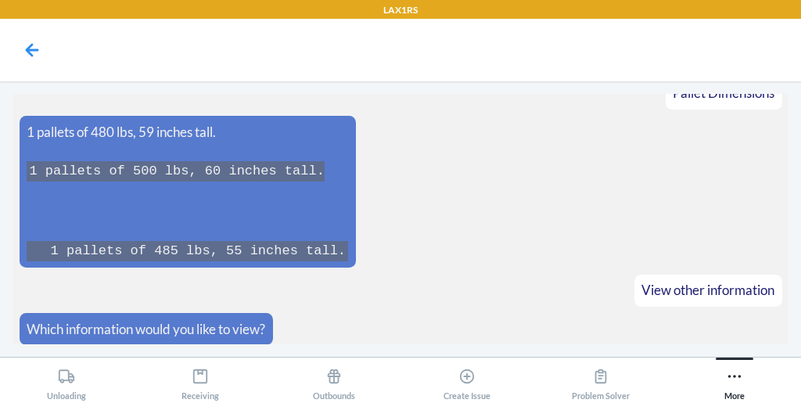
scroll to position [6048, 0]
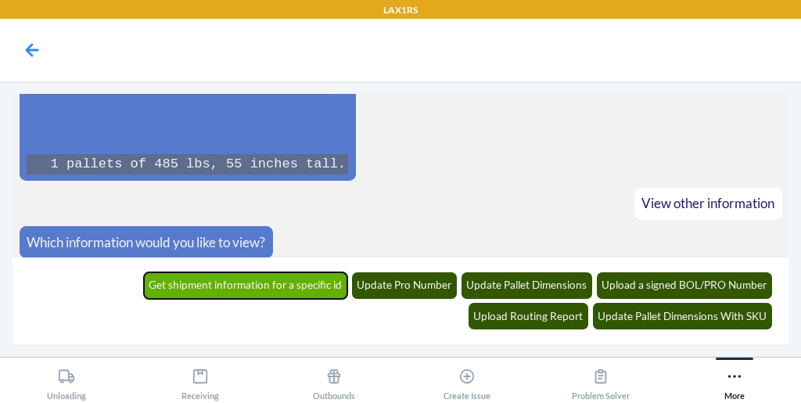
click at [196, 273] on button "Get shipment information for a specific id" at bounding box center [246, 285] width 204 height 27
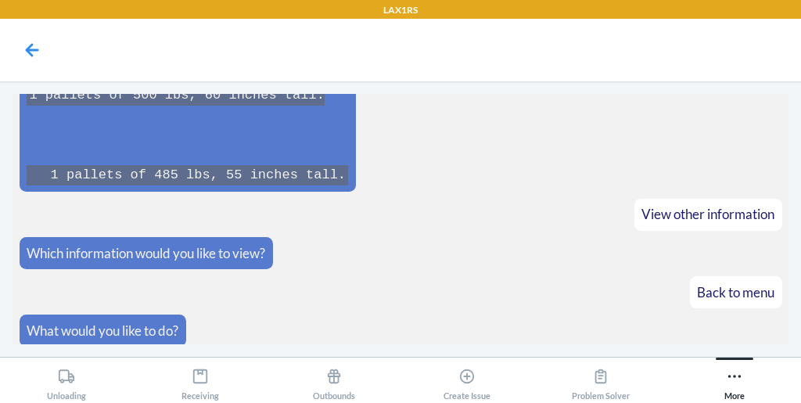
scroll to position [6112, 0]
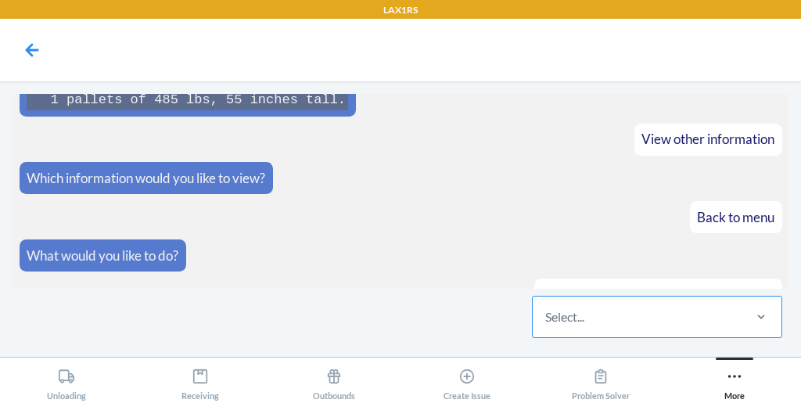
click at [552, 303] on div "Select..." at bounding box center [636, 316] width 208 height 41
click at [546, 307] on input "Select..." at bounding box center [546, 316] width 2 height 19
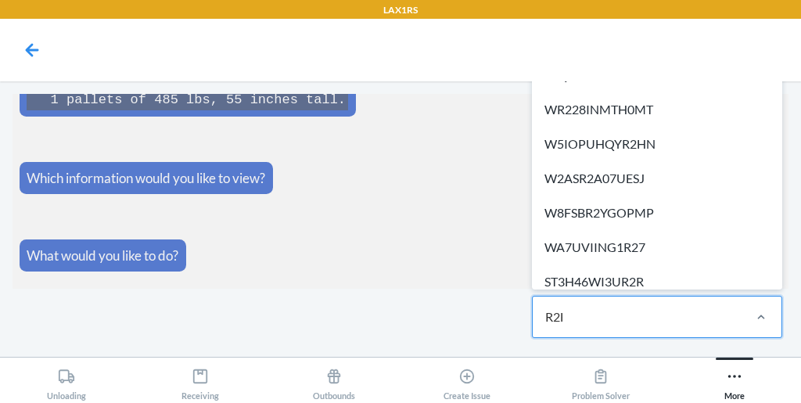
type input "R2HN"
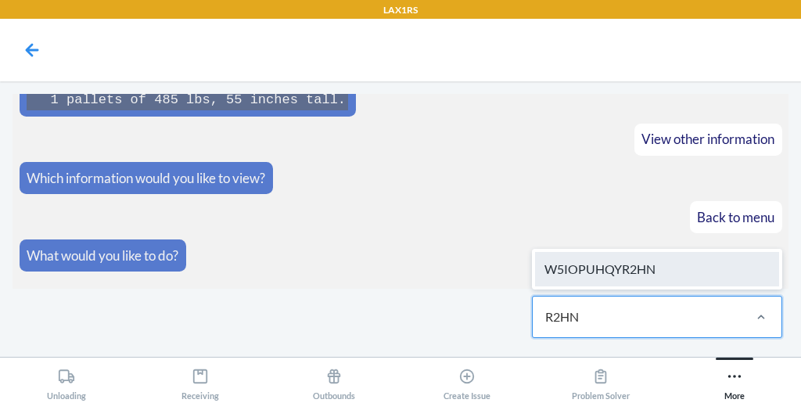
click at [593, 261] on div "W5IOPUHQYR2HN" at bounding box center [657, 269] width 244 height 34
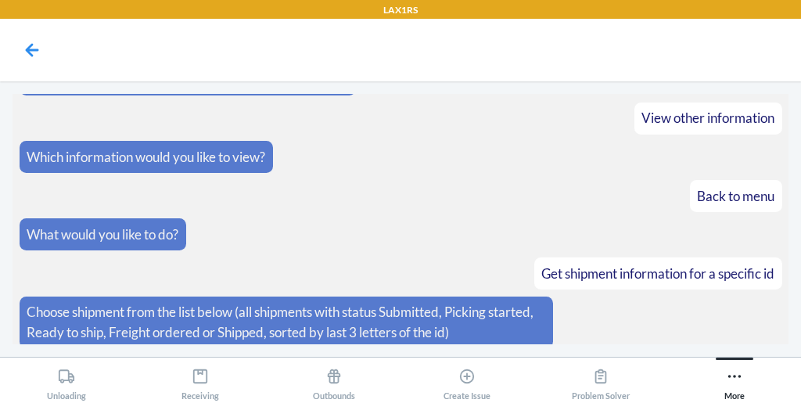
scroll to position [6189, 0]
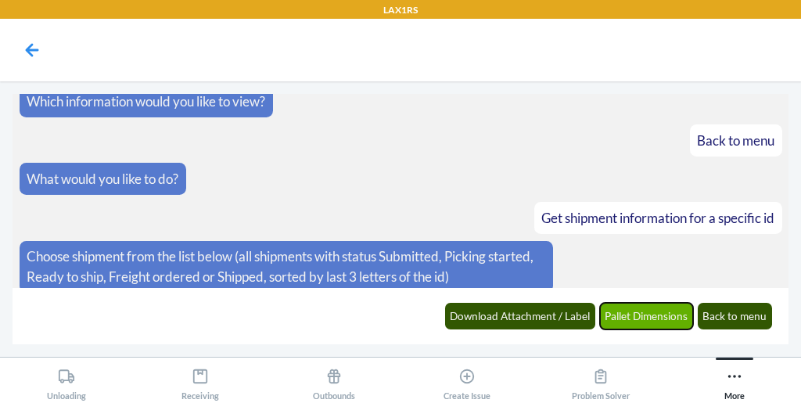
click at [631, 312] on button "Pallet Dimensions" at bounding box center [647, 316] width 94 height 27
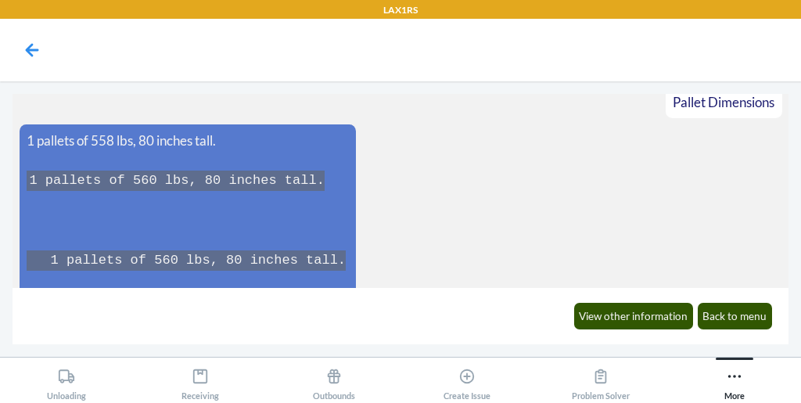
scroll to position [6544, 0]
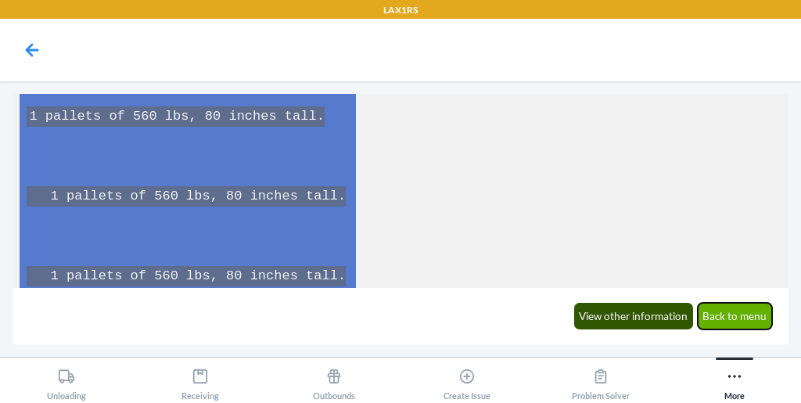
click at [729, 316] on button "Back to menu" at bounding box center [734, 316] width 75 height 27
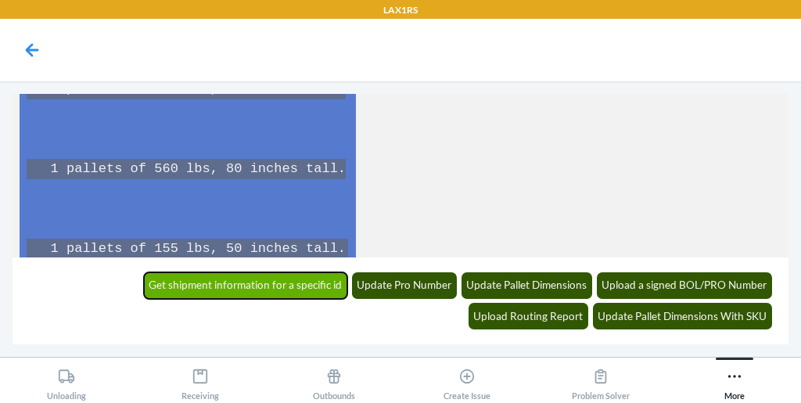
click at [150, 272] on button "Get shipment information for a specific id" at bounding box center [246, 285] width 204 height 27
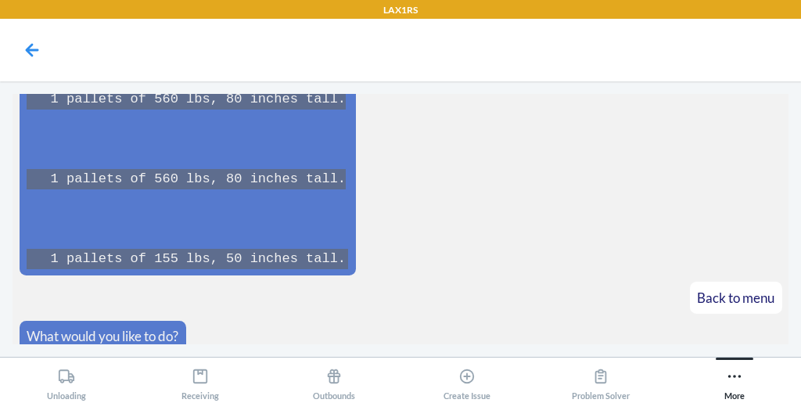
scroll to position [6715, 0]
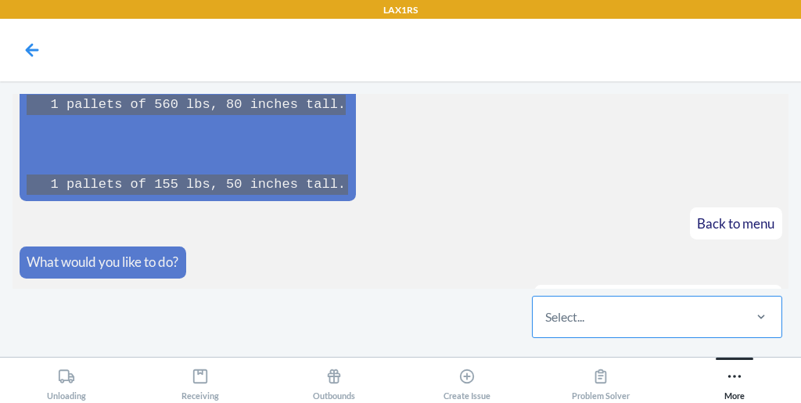
click at [563, 316] on div "Select..." at bounding box center [564, 316] width 39 height 19
click at [546, 316] on input "Select..." at bounding box center [546, 316] width 2 height 19
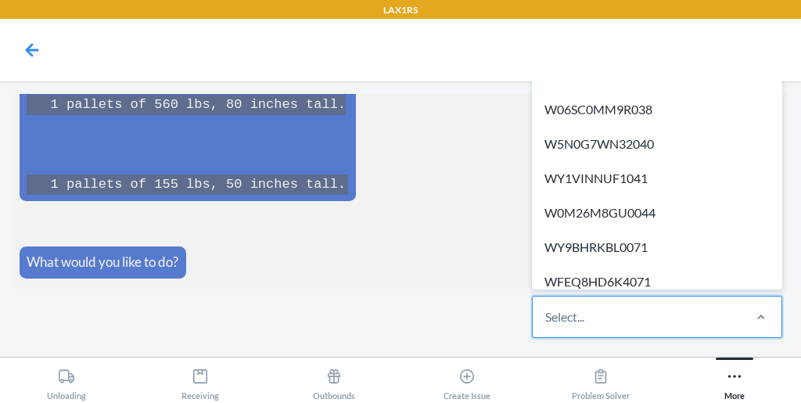
paste input "WMVGHMSN935GD"
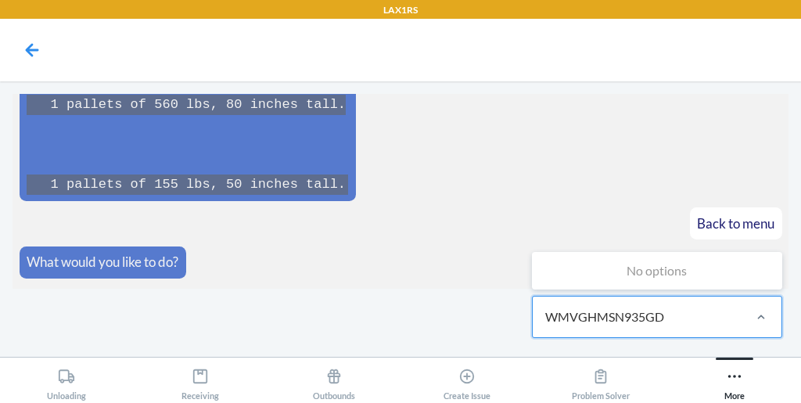
type input "WMVGHMSN935GD"
